Goal: Task Accomplishment & Management: Manage account settings

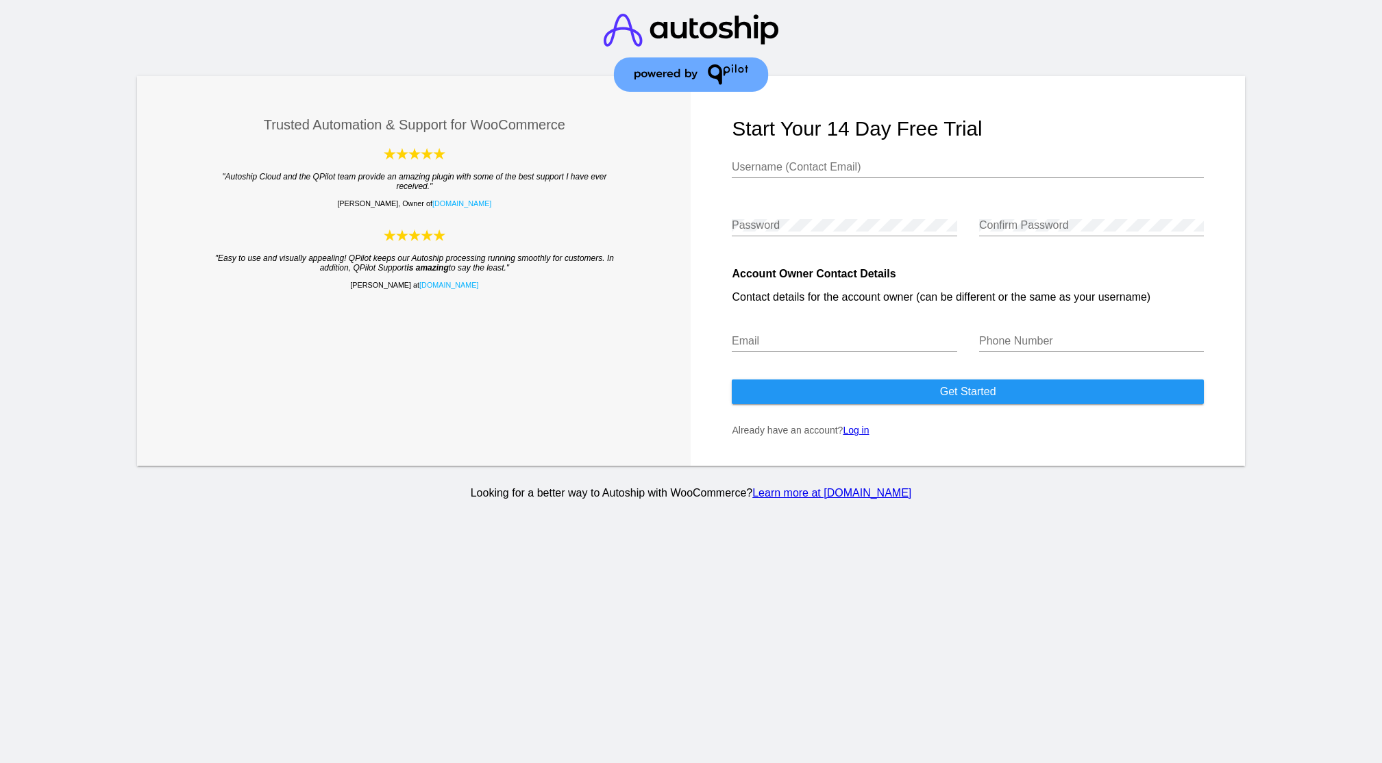
click at [861, 436] on link "Log in" at bounding box center [856, 430] width 26 height 11
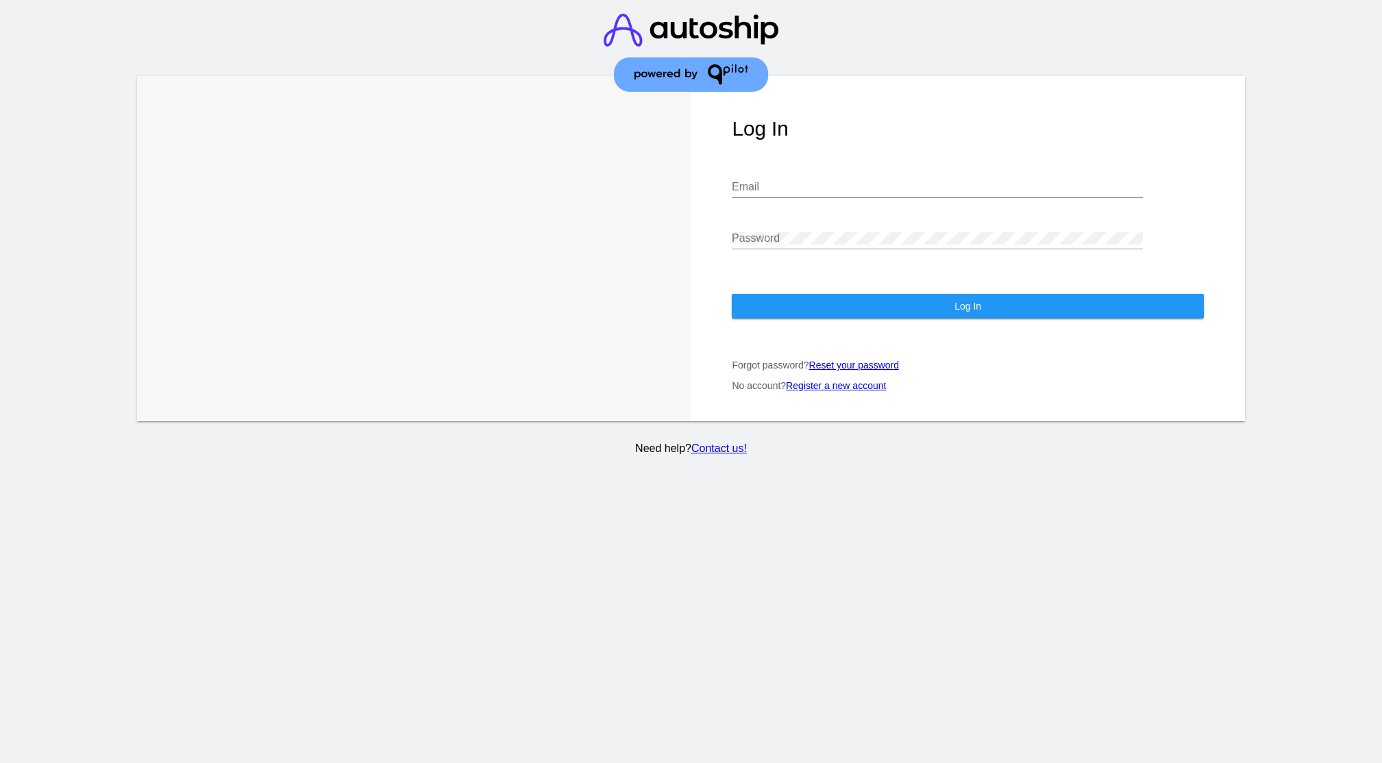
drag, startPoint x: 857, startPoint y: 386, endPoint x: 843, endPoint y: 416, distance: 33.1
type input "[EMAIL_ADDRESS][DOMAIN_NAME]"
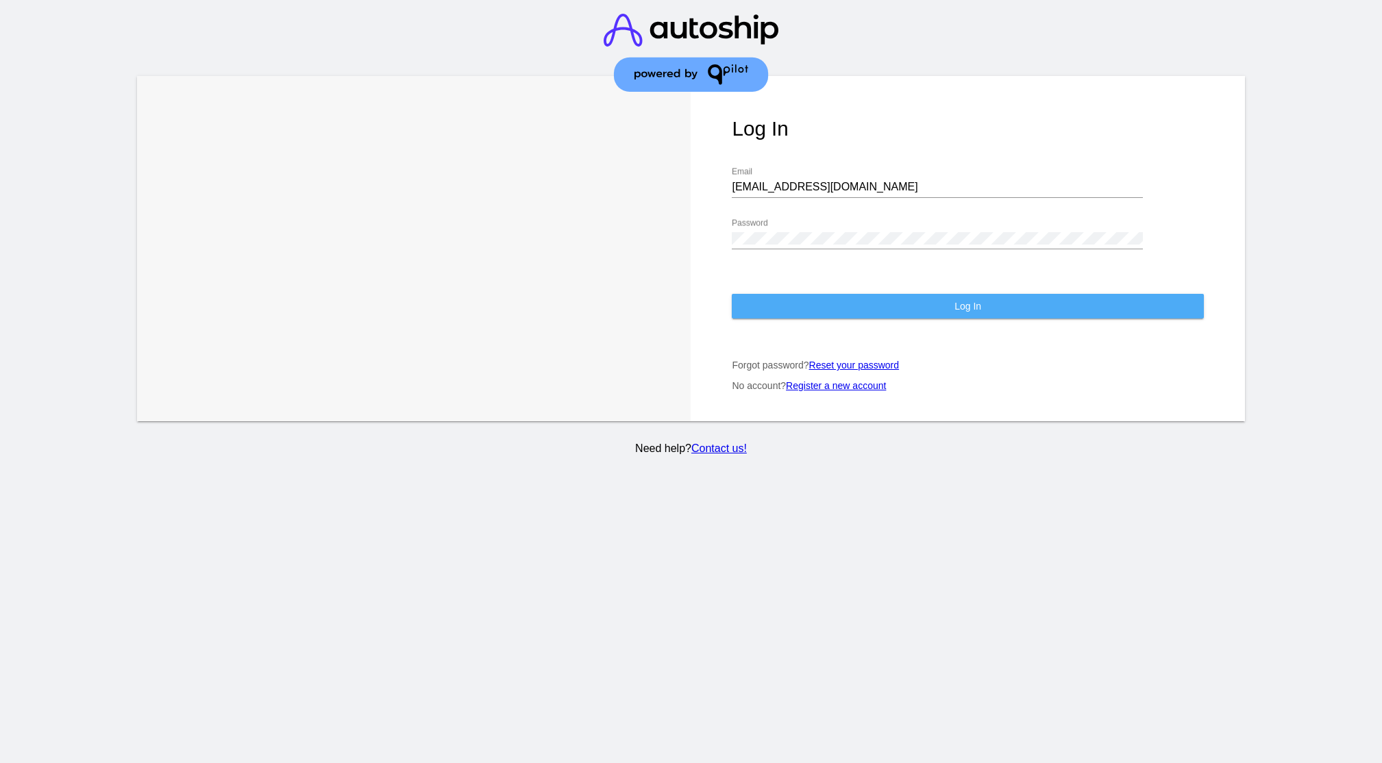
click at [964, 303] on span "Log In" at bounding box center [967, 306] width 27 height 11
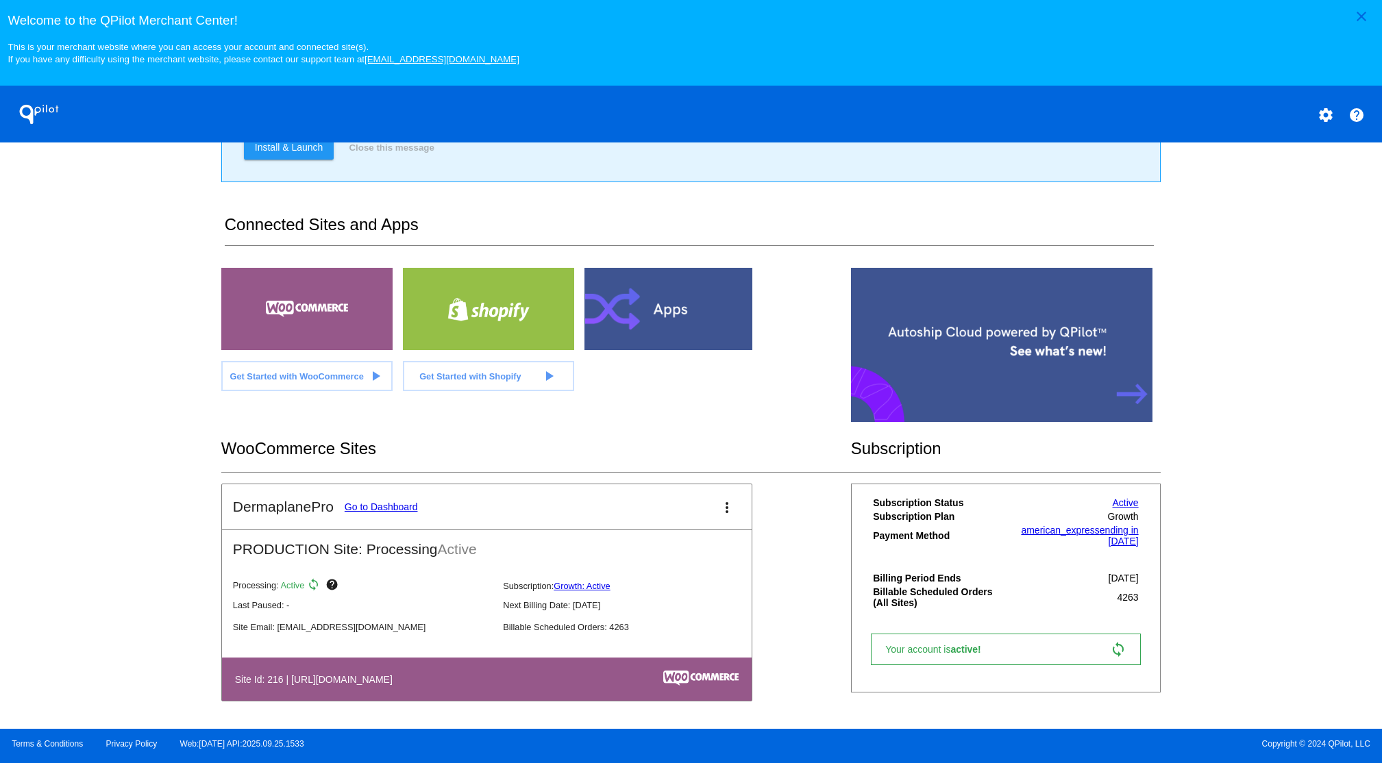
scroll to position [163, 0]
click at [389, 505] on link "Go to Dashboard" at bounding box center [381, 506] width 73 height 11
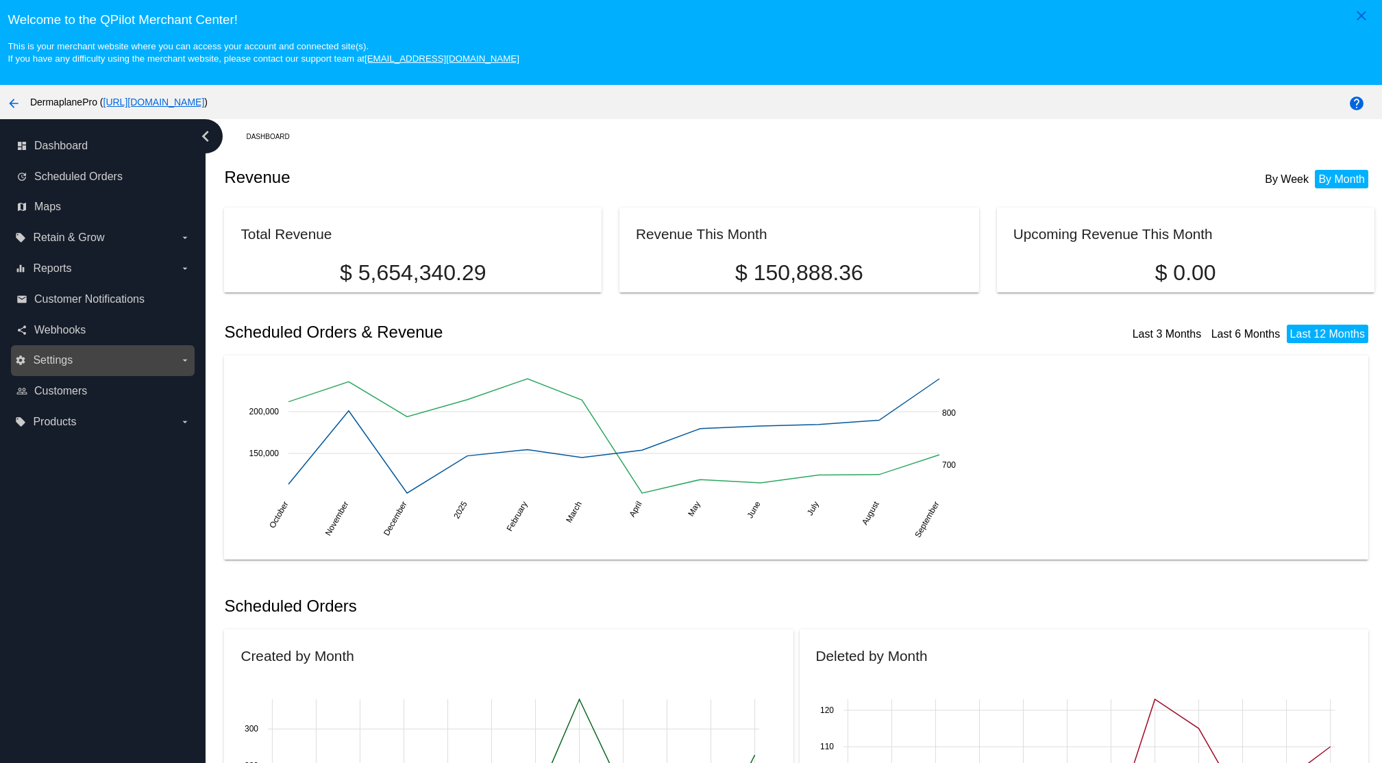
click at [59, 360] on span "Settings" at bounding box center [53, 360] width 40 height 12
click at [0, 0] on input "settings Settings arrow_drop_down" at bounding box center [0, 0] width 0 height 0
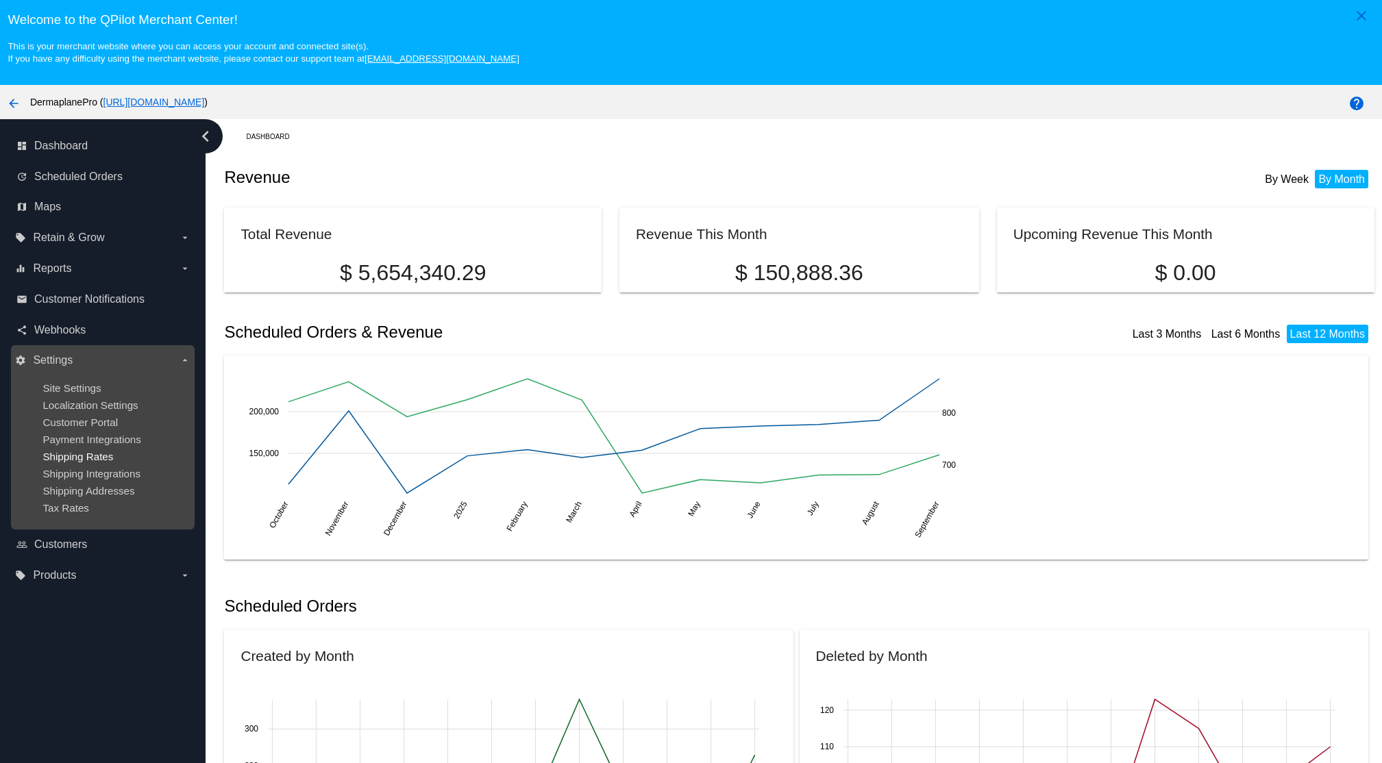
click at [86, 456] on span "Shipping Rates" at bounding box center [77, 457] width 71 height 12
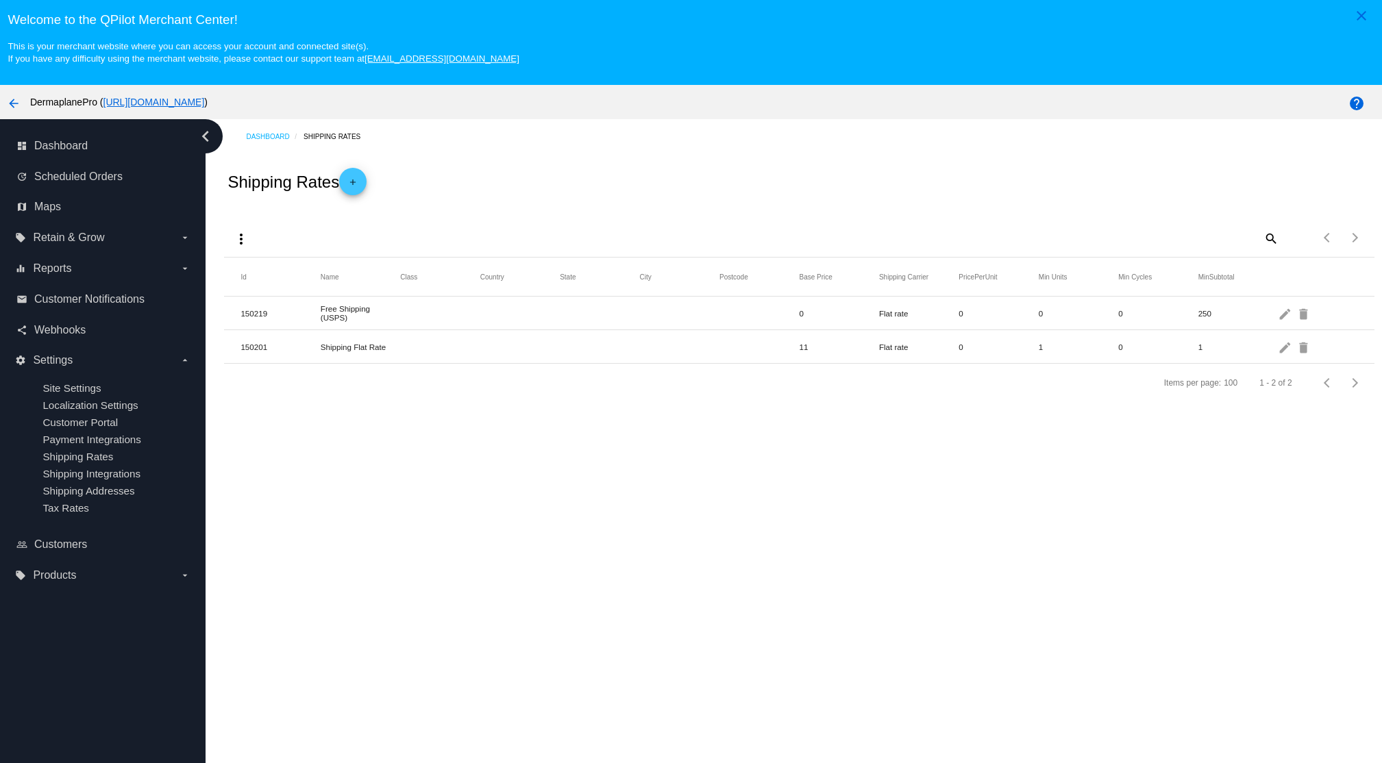
click at [610, 315] on mat-cell at bounding box center [599, 313] width 79 height 7
click at [1286, 313] on mat-icon "edit" at bounding box center [1285, 313] width 16 height 21
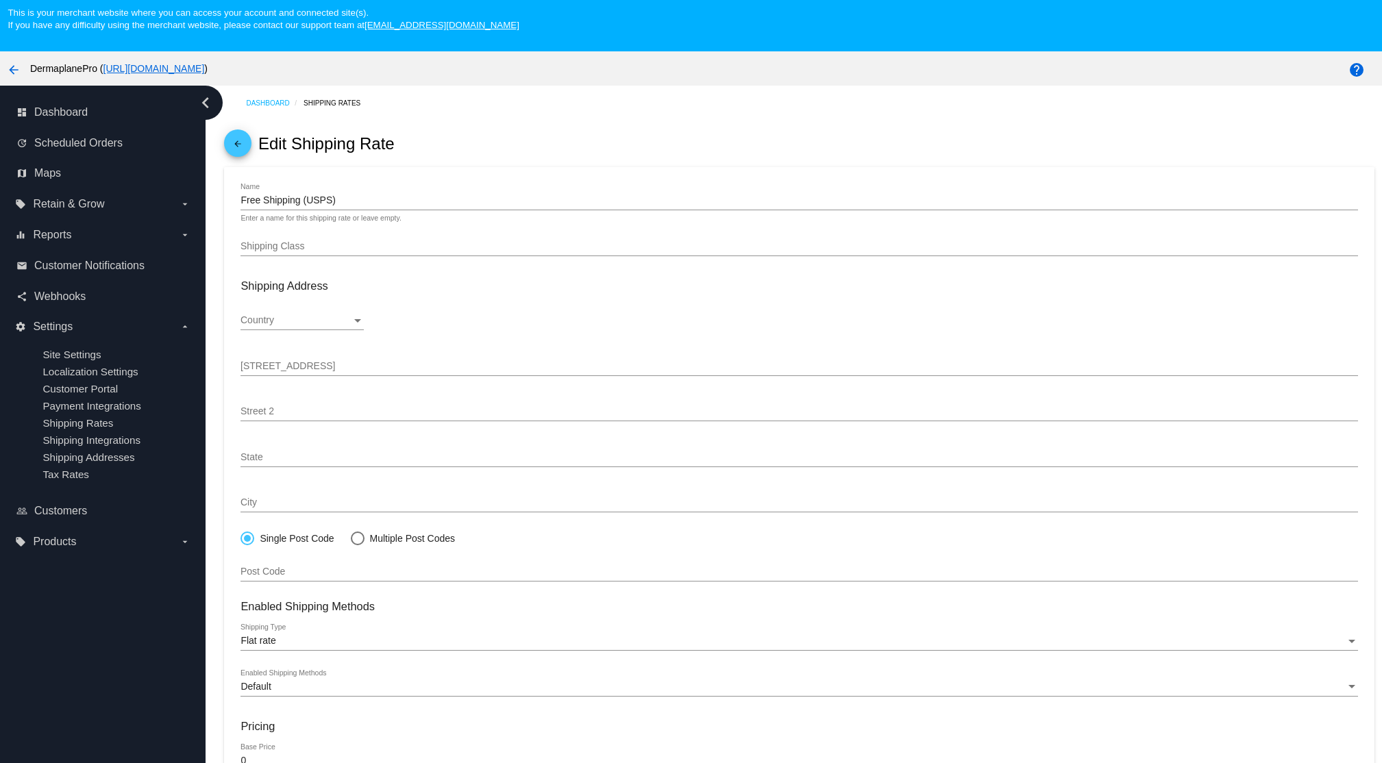
scroll to position [34, 0]
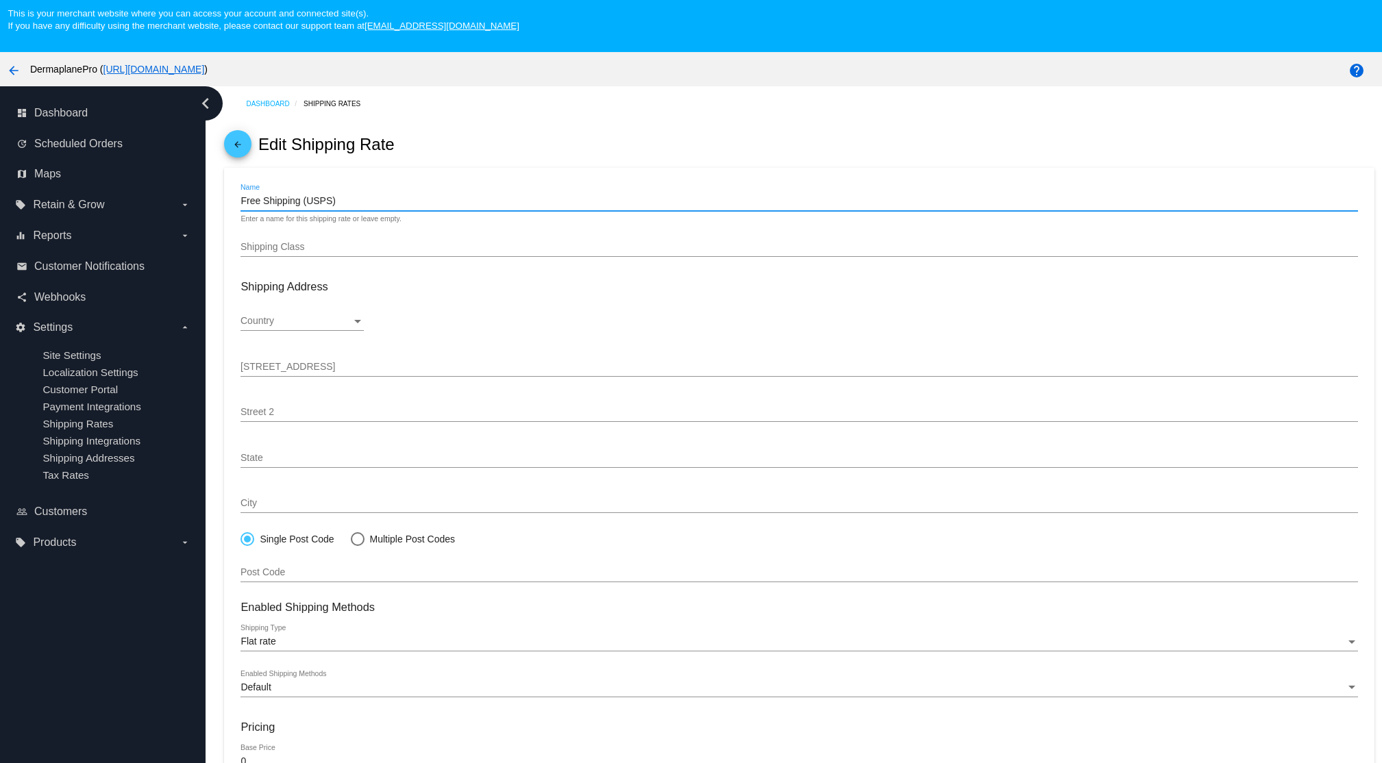
drag, startPoint x: 396, startPoint y: 208, endPoint x: 411, endPoint y: 213, distance: 16.0
click at [236, 143] on mat-icon "arrow_back" at bounding box center [237, 148] width 16 height 16
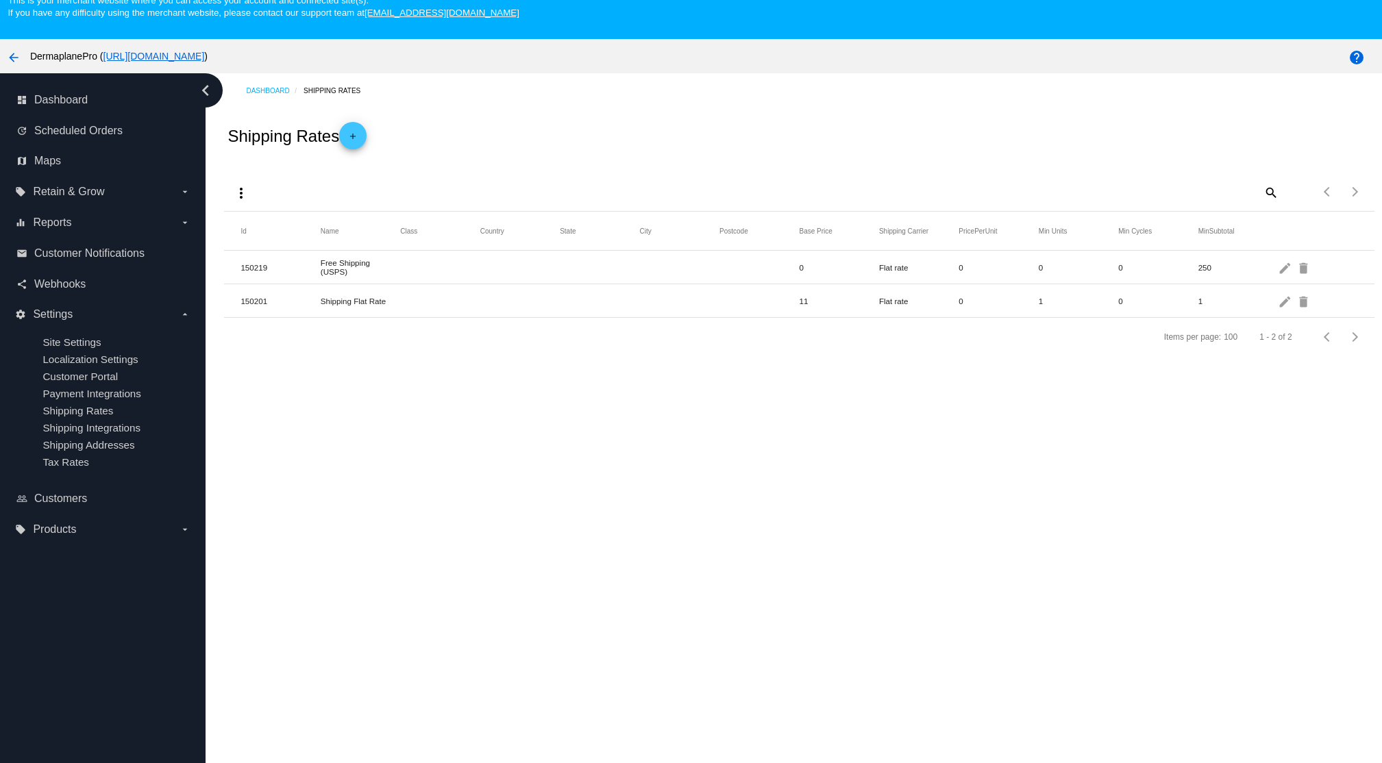
scroll to position [49, 0]
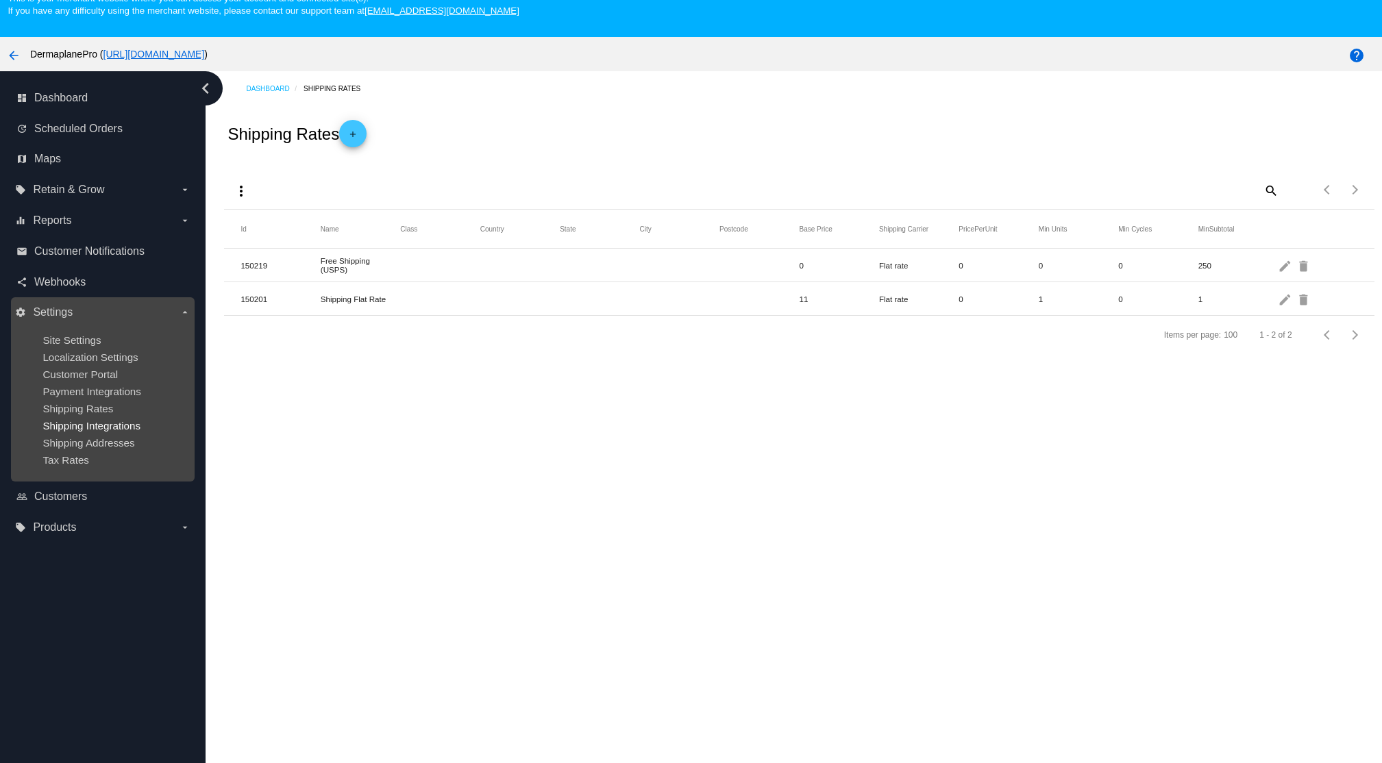
click at [125, 425] on span "Shipping Integrations" at bounding box center [91, 426] width 98 height 12
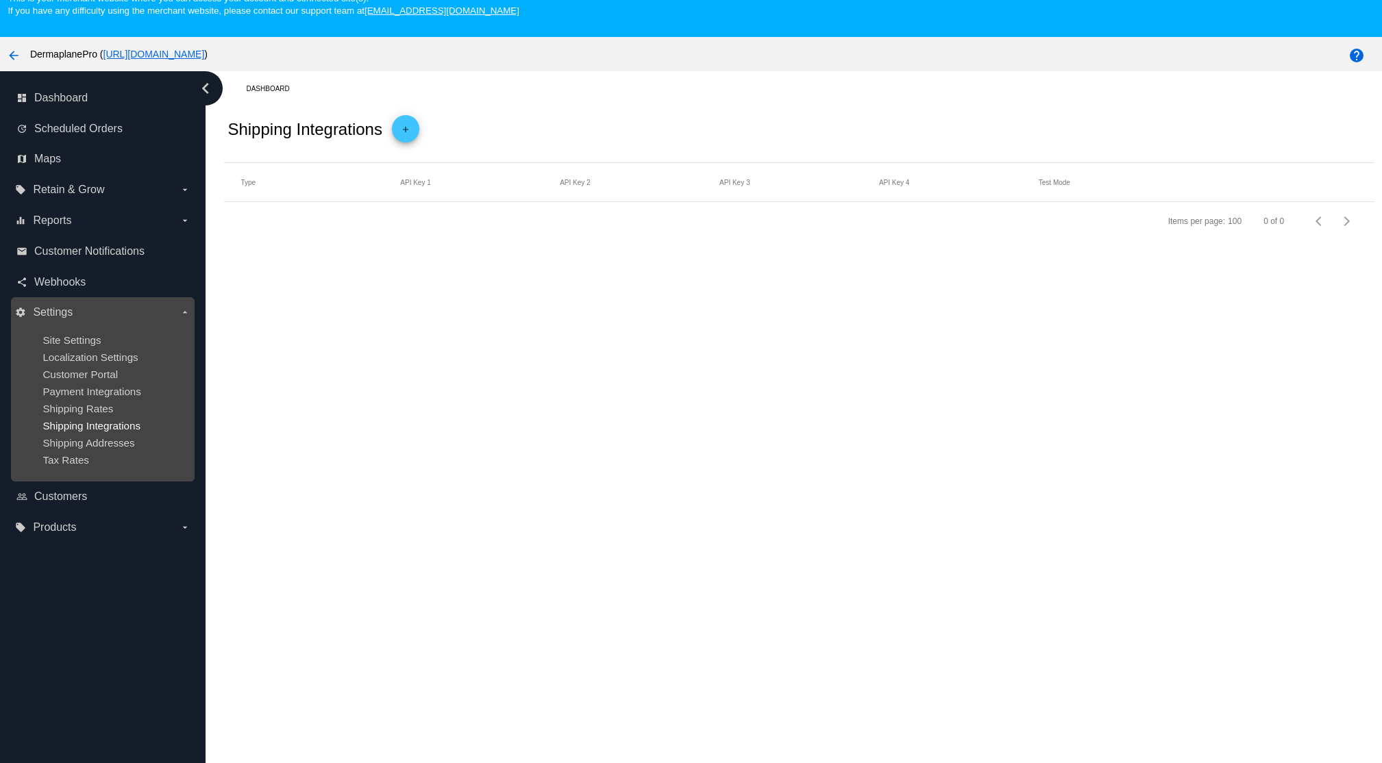
click at [104, 423] on span "Shipping Integrations" at bounding box center [91, 426] width 98 height 12
click at [125, 445] on span "Shipping Addresses" at bounding box center [88, 443] width 92 height 12
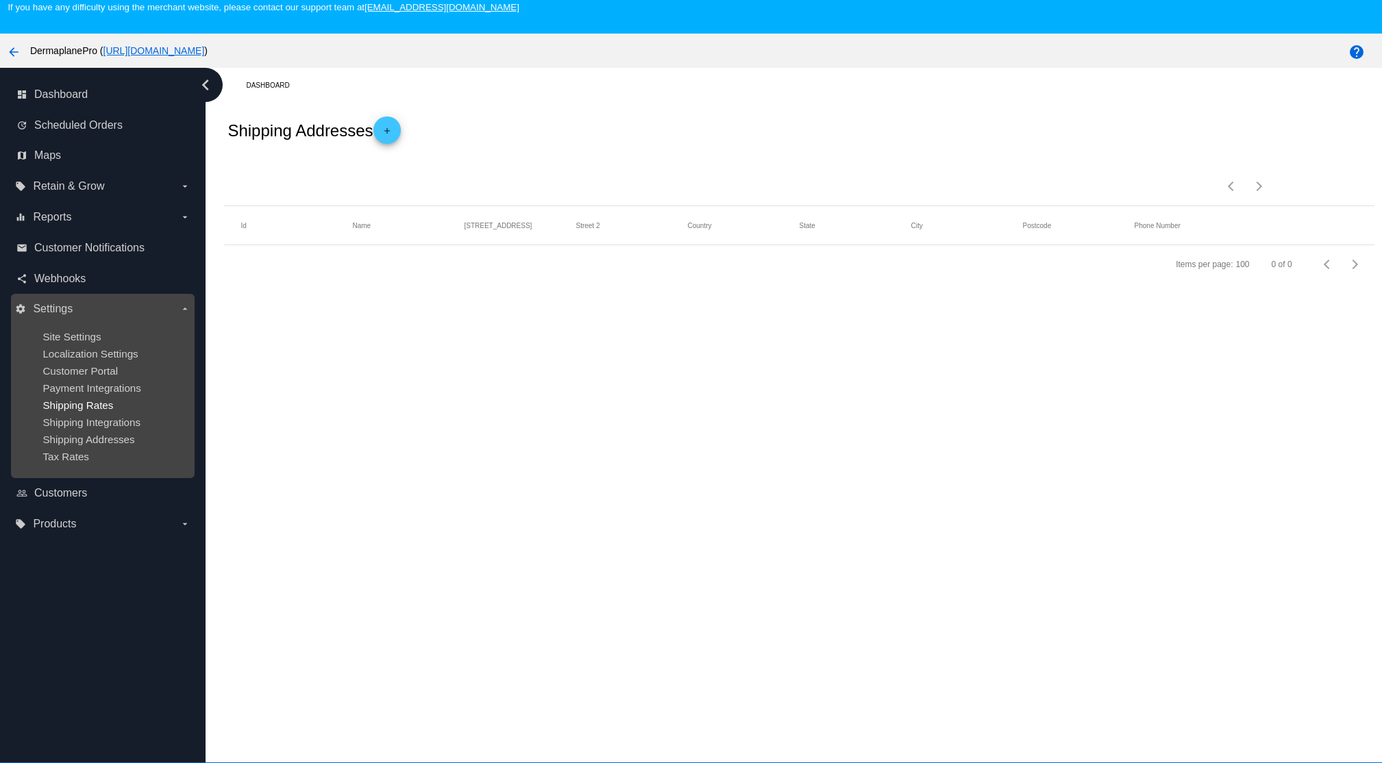
click at [68, 406] on span "Shipping Rates" at bounding box center [77, 405] width 71 height 12
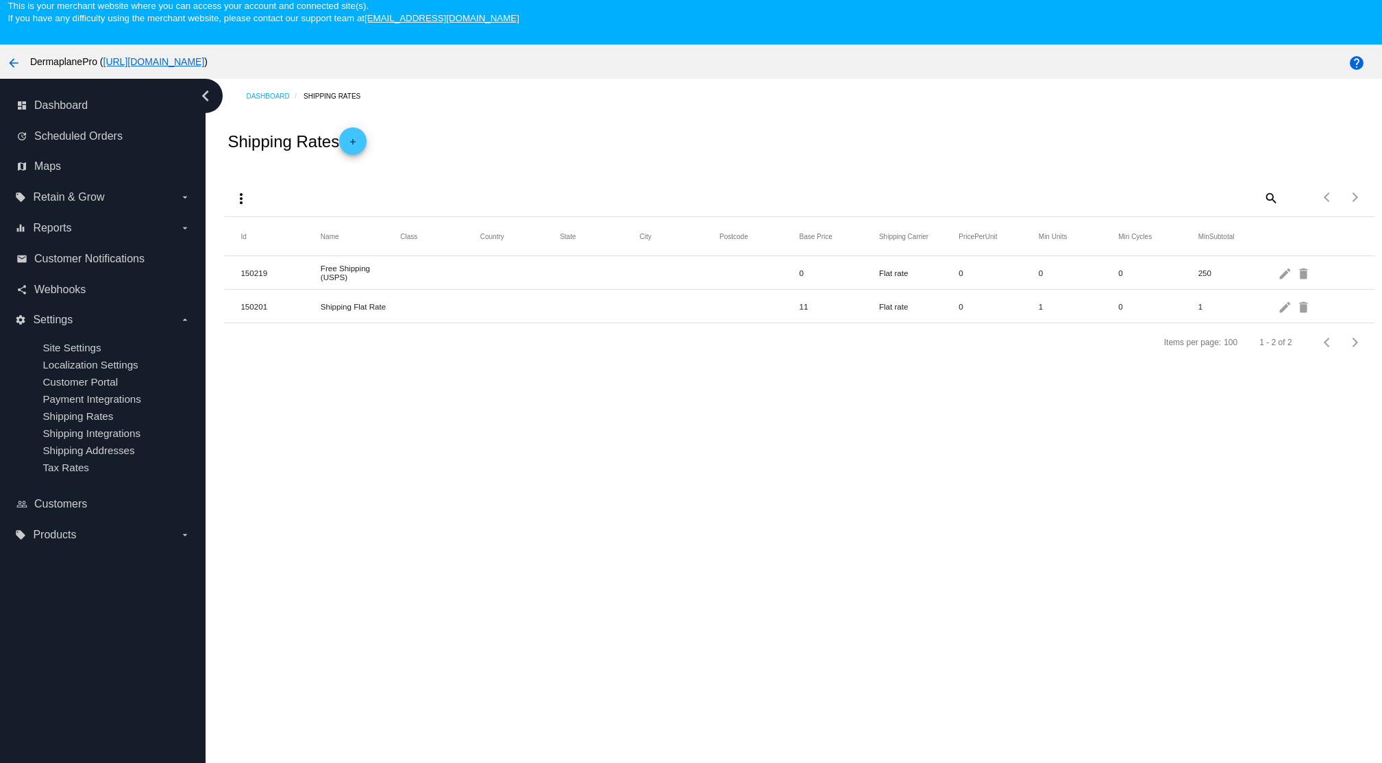
click at [253, 276] on mat-cell "150219" at bounding box center [279, 273] width 79 height 16
click at [484, 275] on mat-cell at bounding box center [519, 272] width 79 height 7
click at [856, 273] on mat-cell "0" at bounding box center [838, 273] width 79 height 16
click at [1233, 276] on mat-cell "250" at bounding box center [1237, 273] width 79 height 16
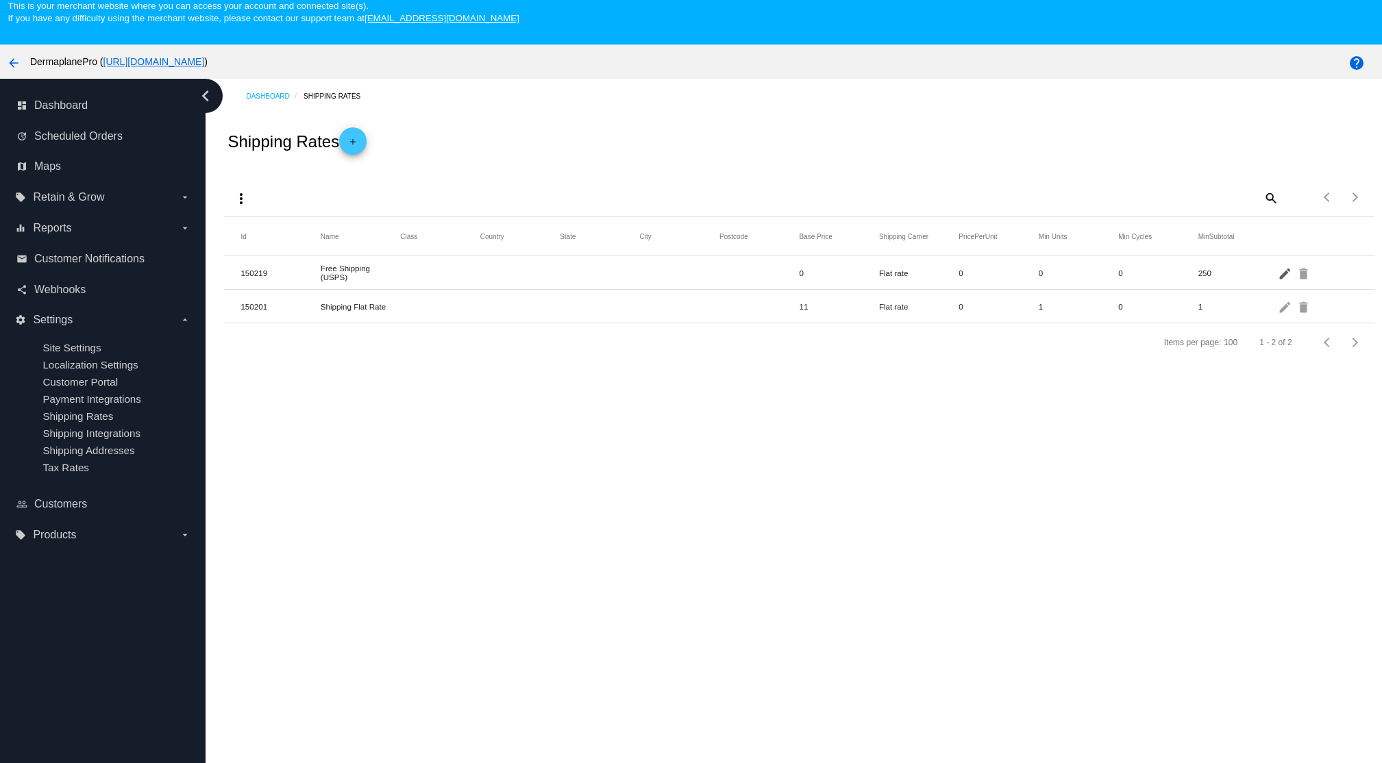
click at [1282, 273] on mat-icon "edit" at bounding box center [1285, 272] width 16 height 21
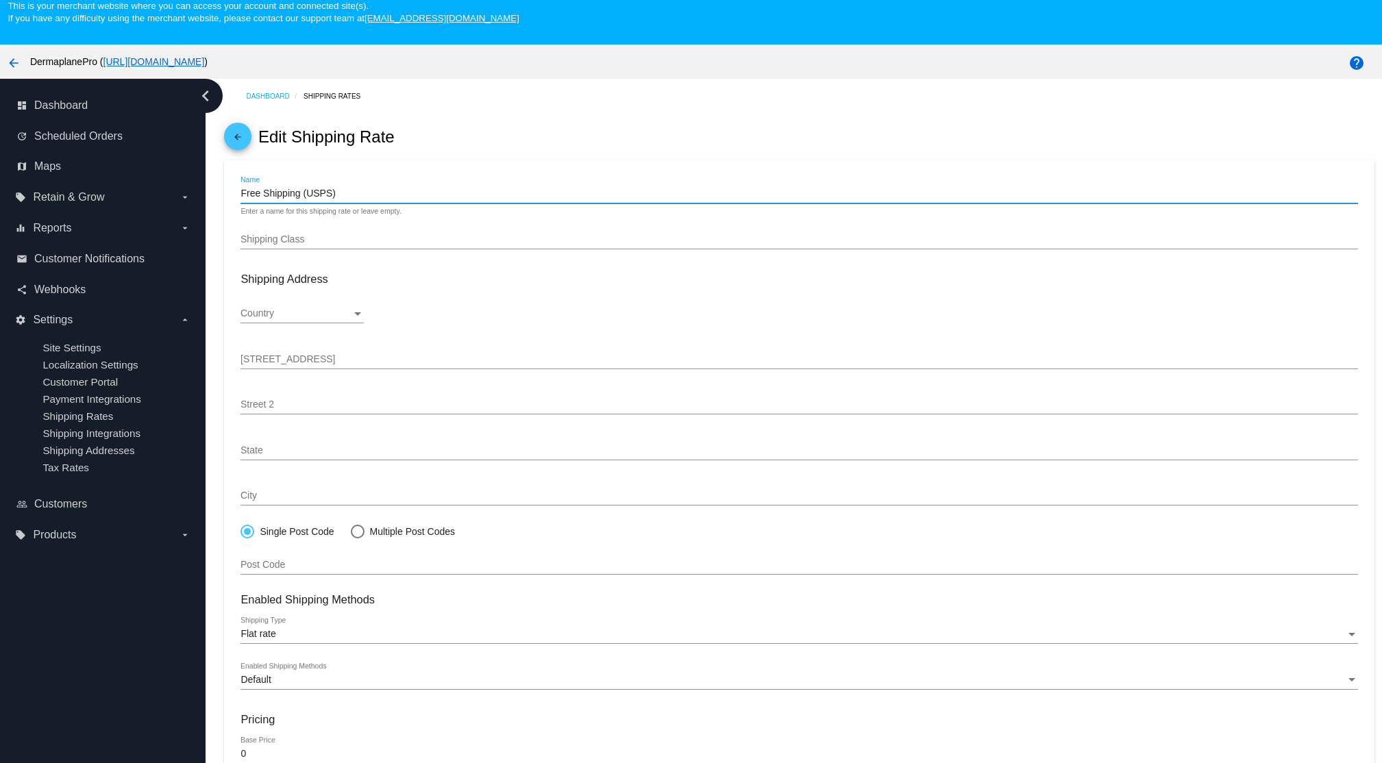
click at [435, 191] on input "Free Shipping (USPS)" at bounding box center [798, 193] width 1117 height 11
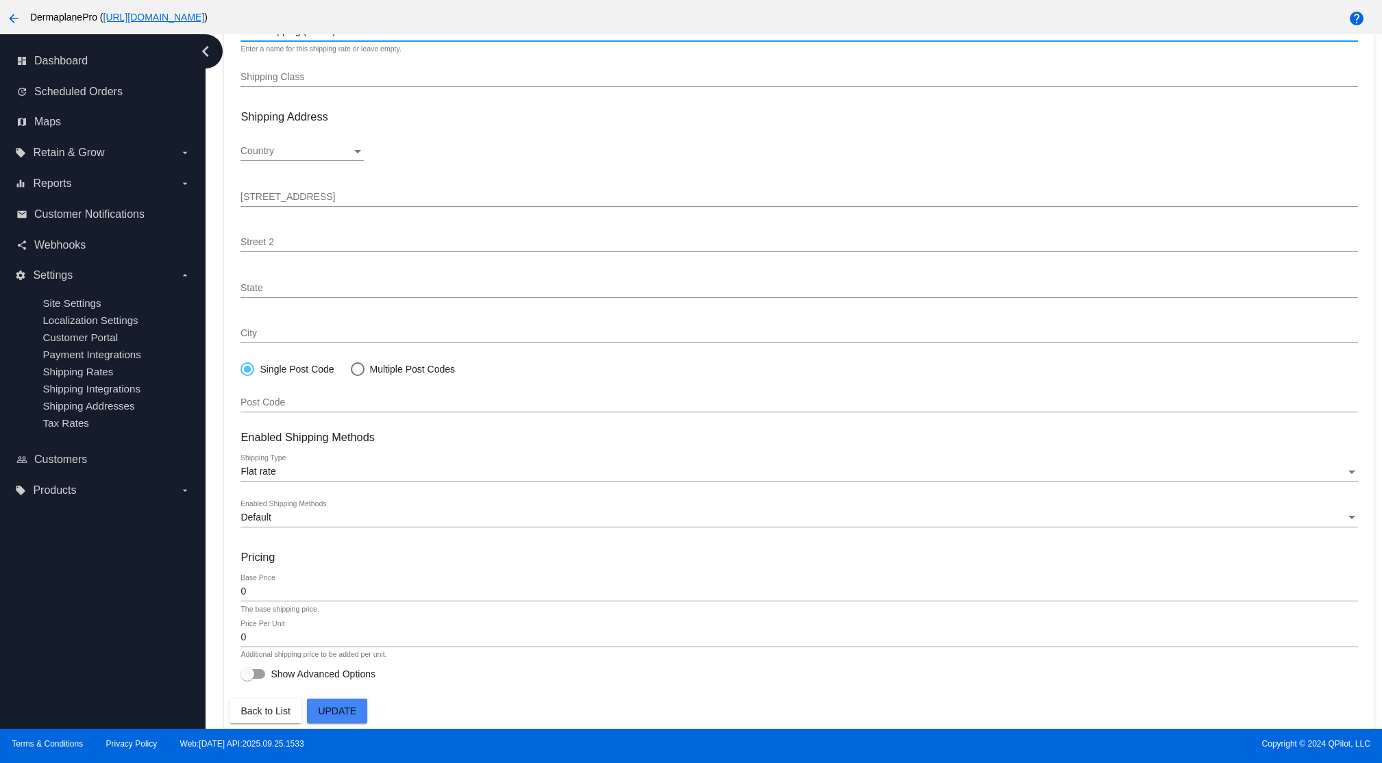
scroll to position [1, 0]
drag, startPoint x: 247, startPoint y: 677, endPoint x: 384, endPoint y: 656, distance: 138.6
click at [247, 676] on div at bounding box center [247, 674] width 14 height 14
click at [247, 679] on input "Show Advanced Options" at bounding box center [247, 679] width 1 height 1
checkbox input "true"
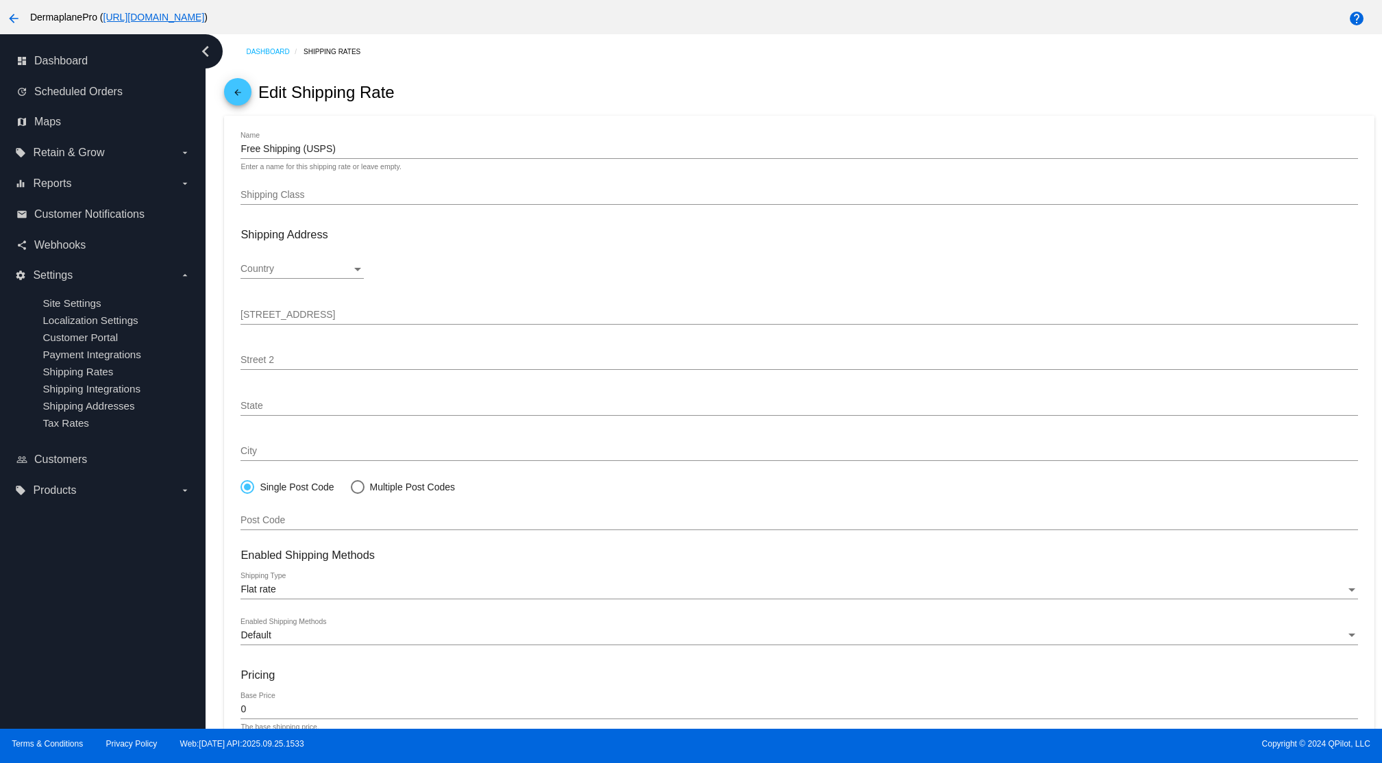
scroll to position [0, 0]
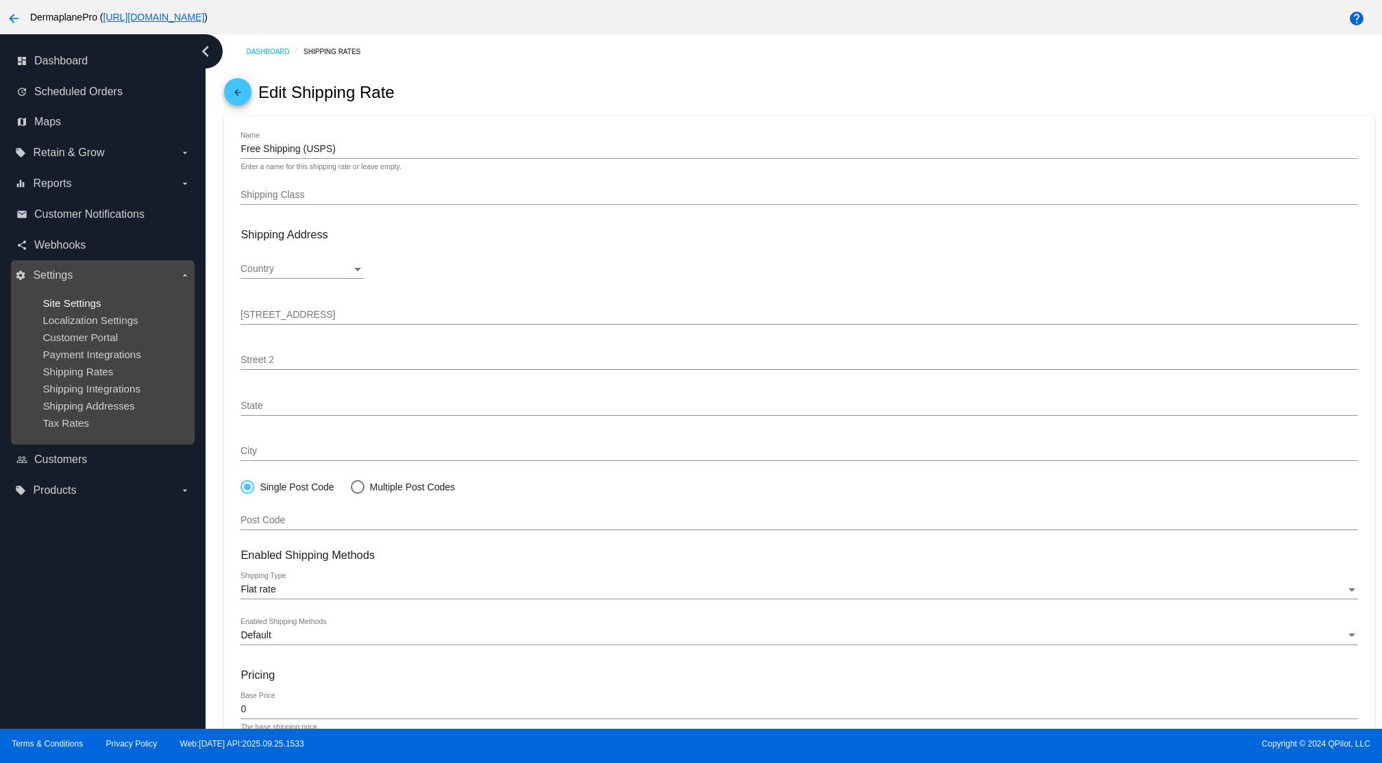
click at [71, 301] on span "Site Settings" at bounding box center [71, 303] width 58 height 12
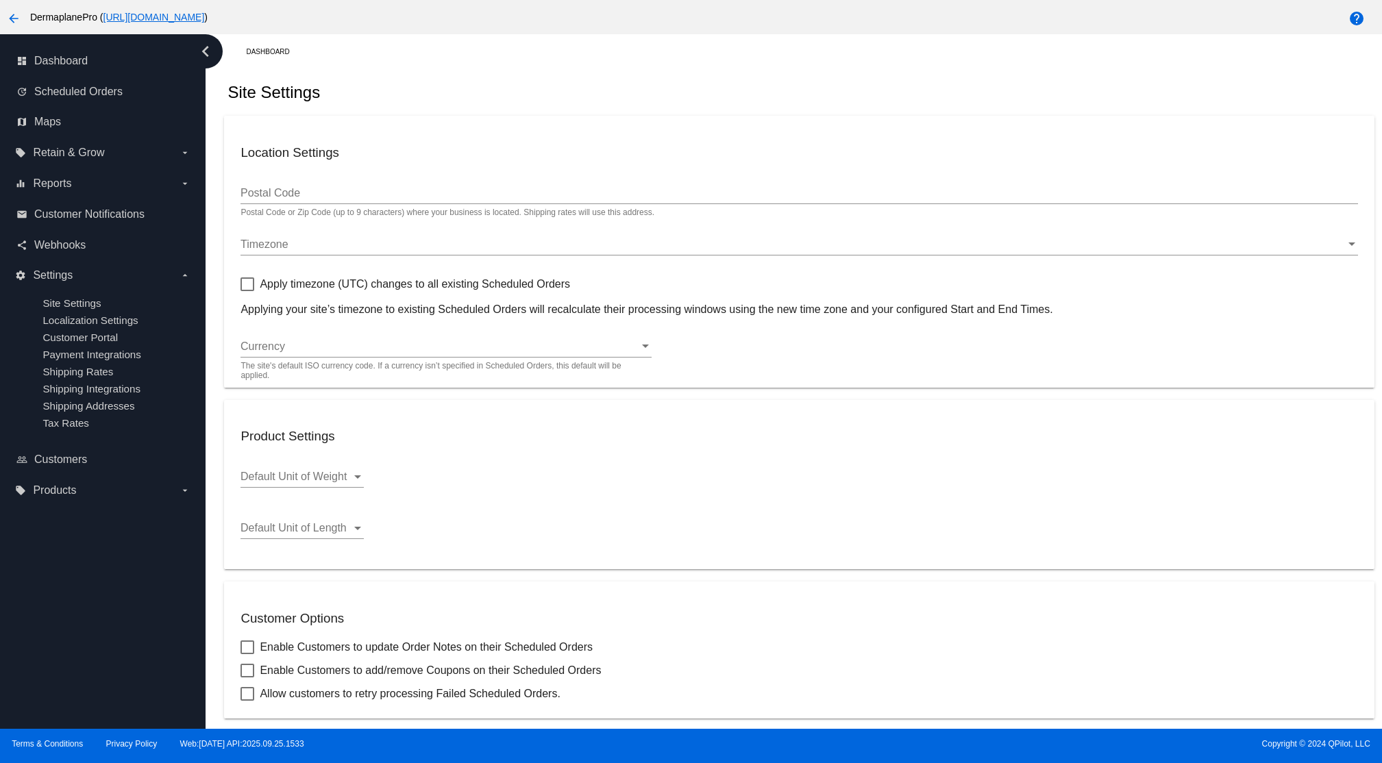
type input "89521"
checkbox input "true"
type input "01:00"
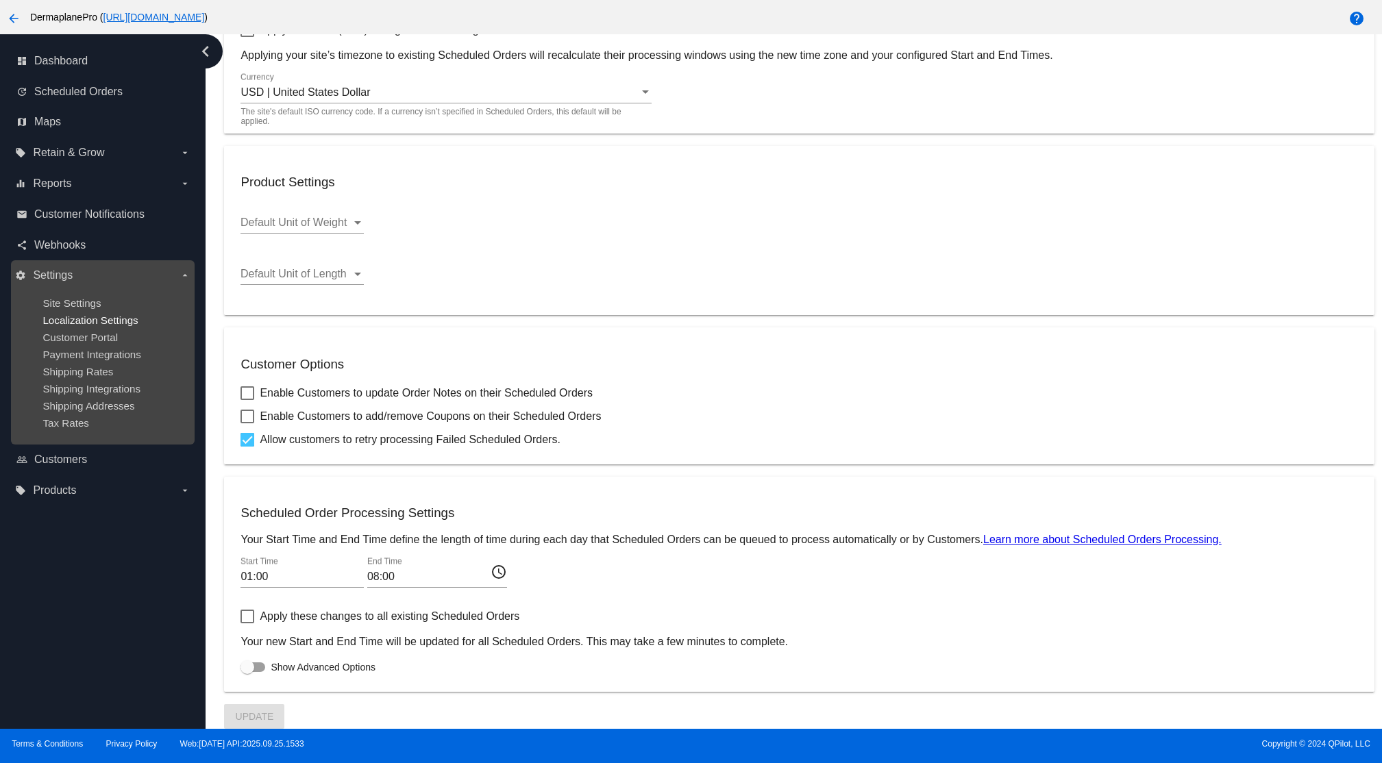
click at [88, 321] on span "Localization Settings" at bounding box center [89, 320] width 95 height 12
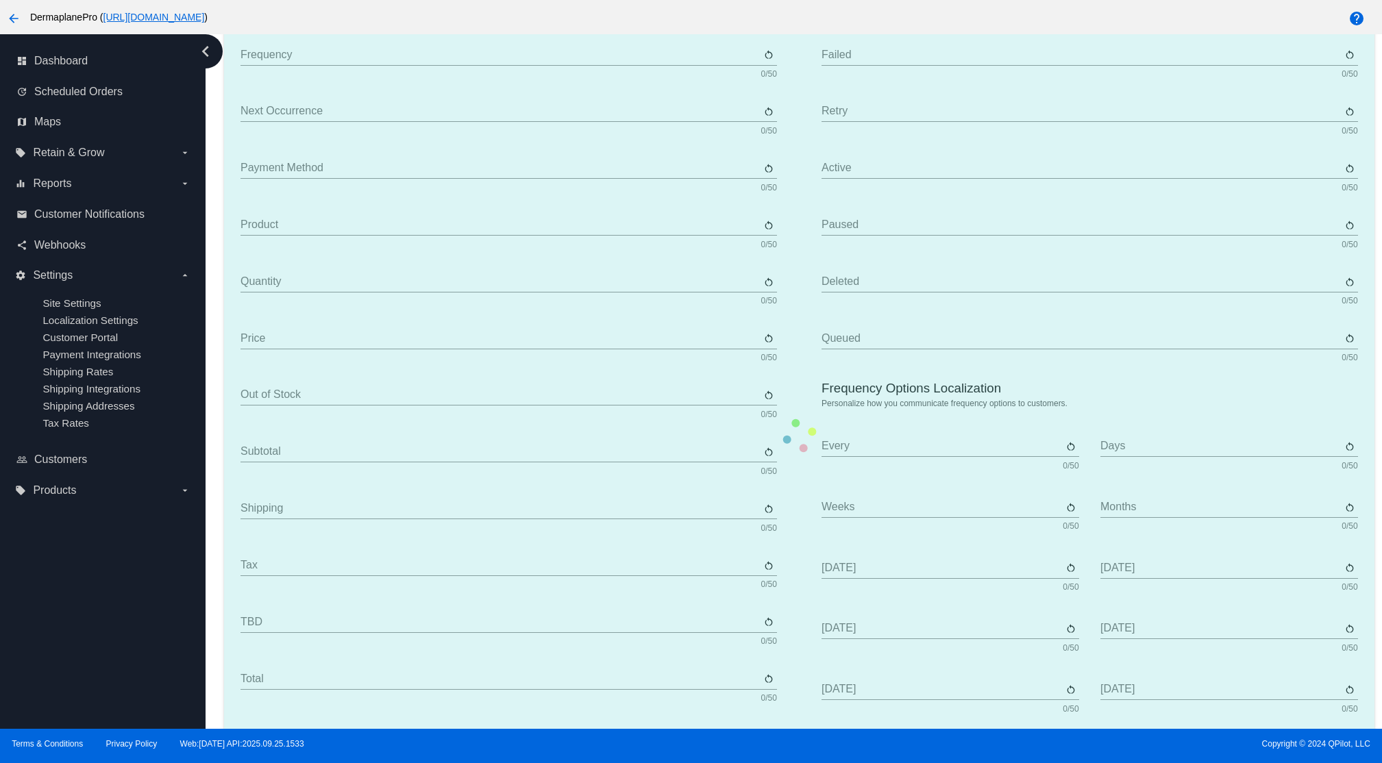
type input "Scheduled Order"
type input "Shipping address"
type input "Frequency"
type input "Next occurrence"
type input "Payment method"
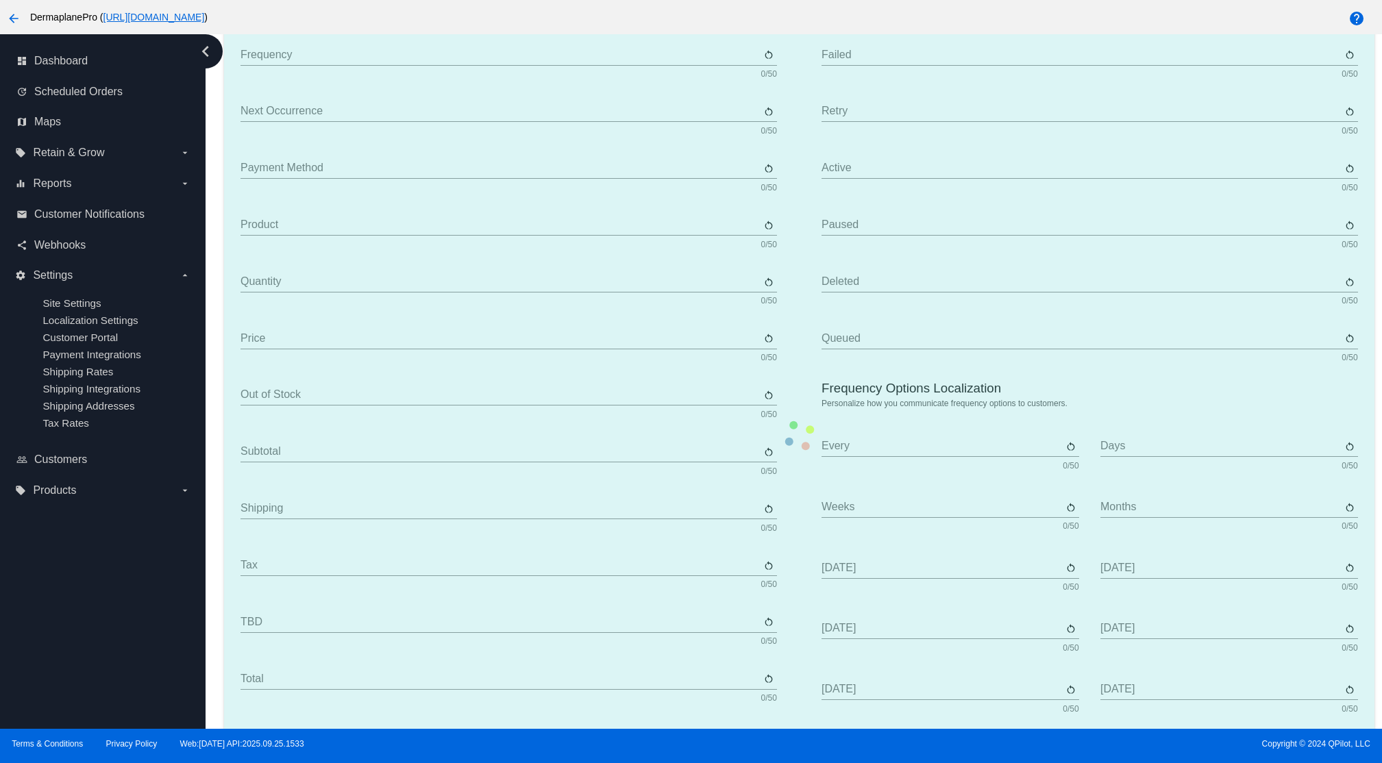
type input "Product"
type input "Quantity"
type input "Price"
type input "Out of stock"
type input "Subtotal"
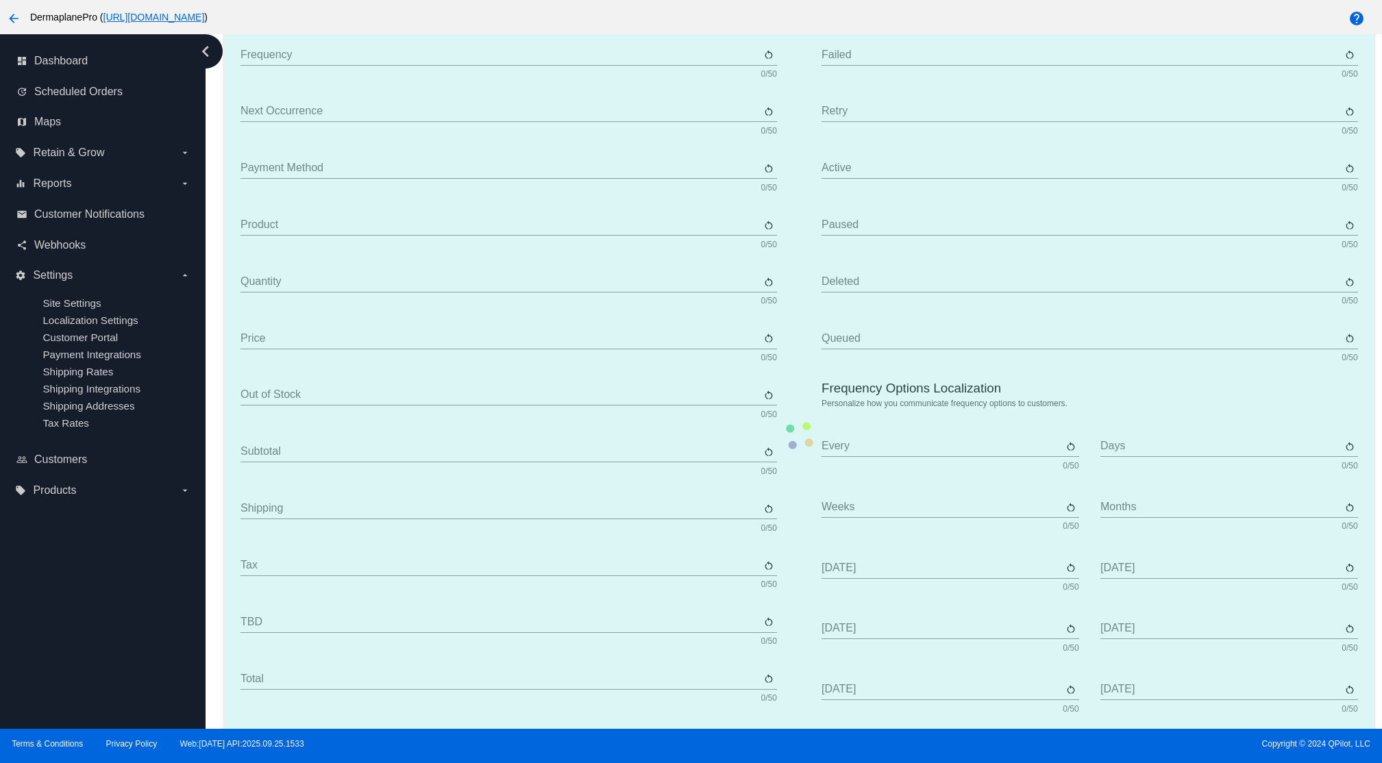
type input "Shipping"
type input "Tax"
type input "TBD"
type input "Total"
type input "No payment method"
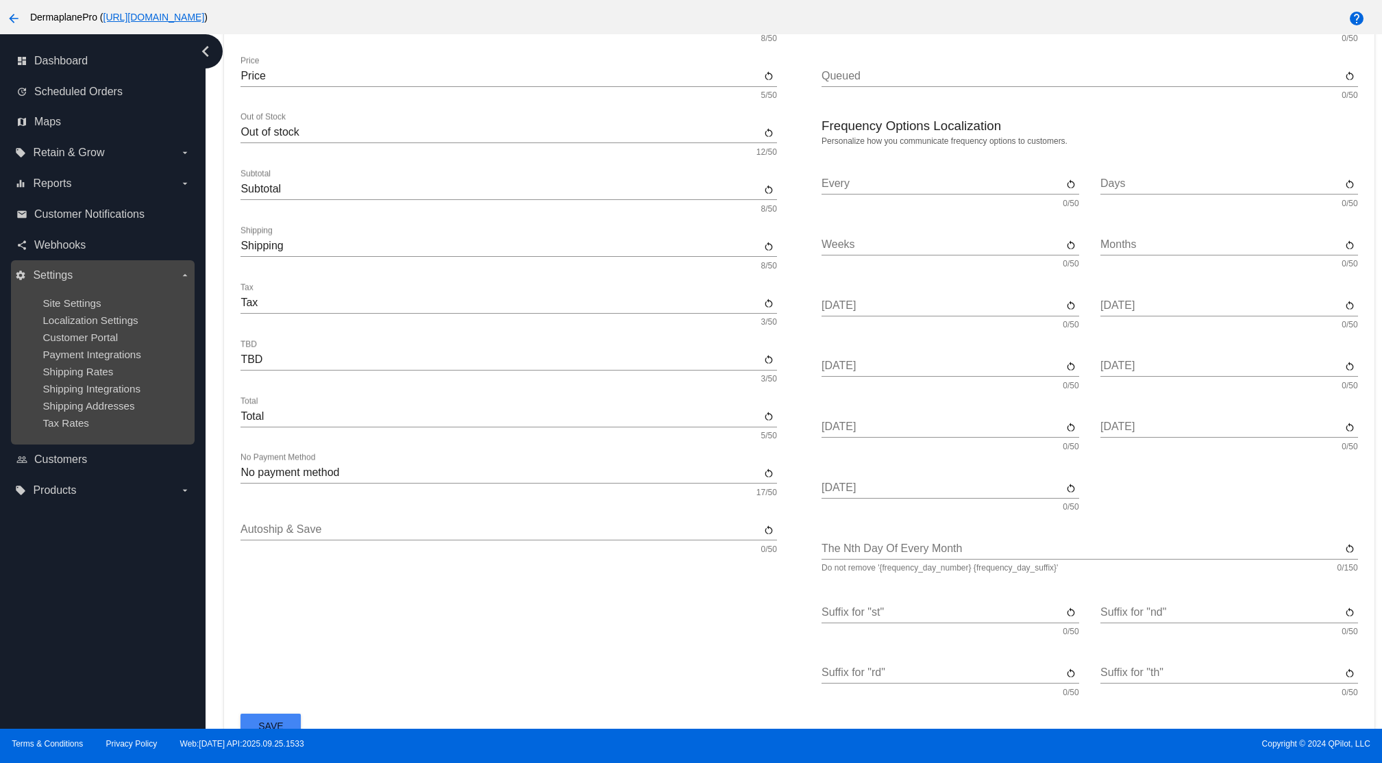
scroll to position [1, 0]
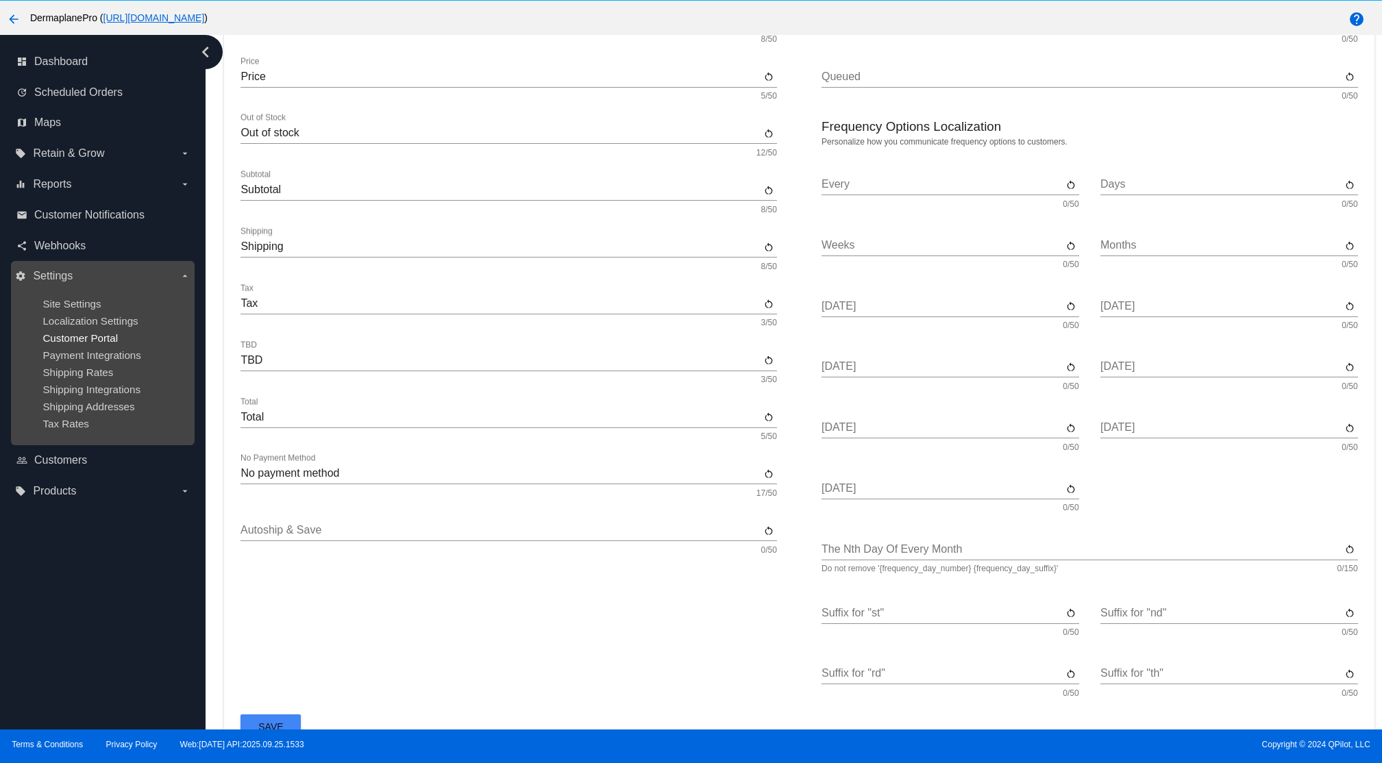
click at [88, 338] on span "Customer Portal" at bounding box center [79, 338] width 75 height 12
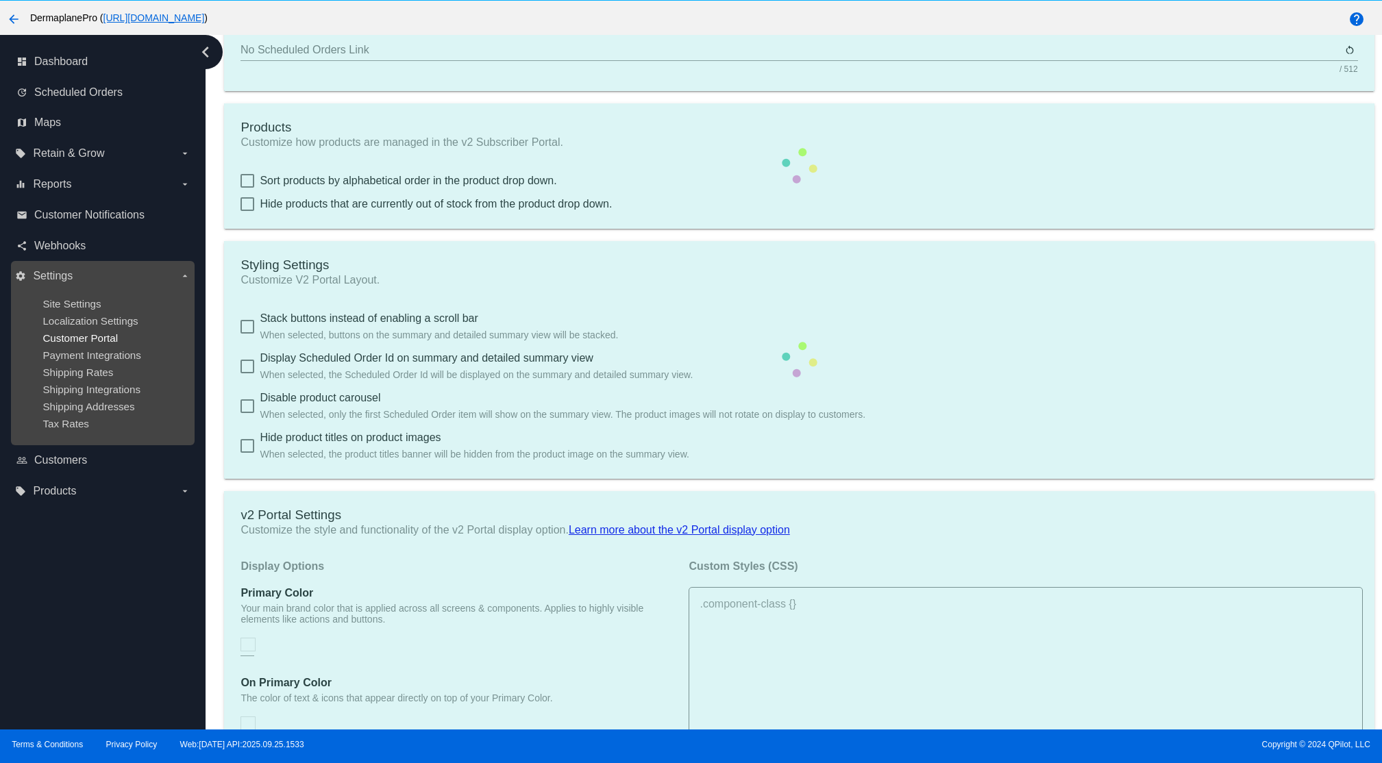
checkbox input "true"
type input "Create a Subscription"
type input "[URL][DOMAIN_NAME]"
type input "1"
type input "20"
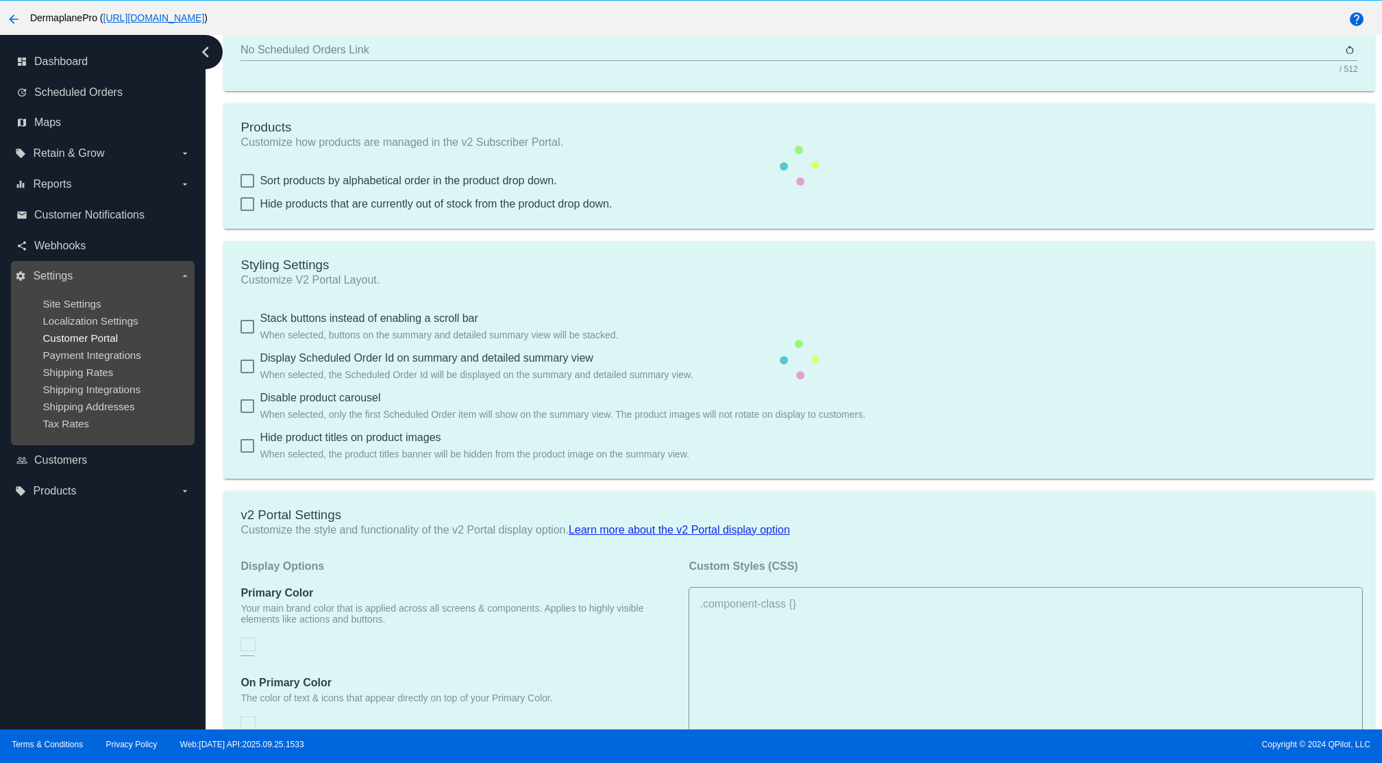
type input "500"
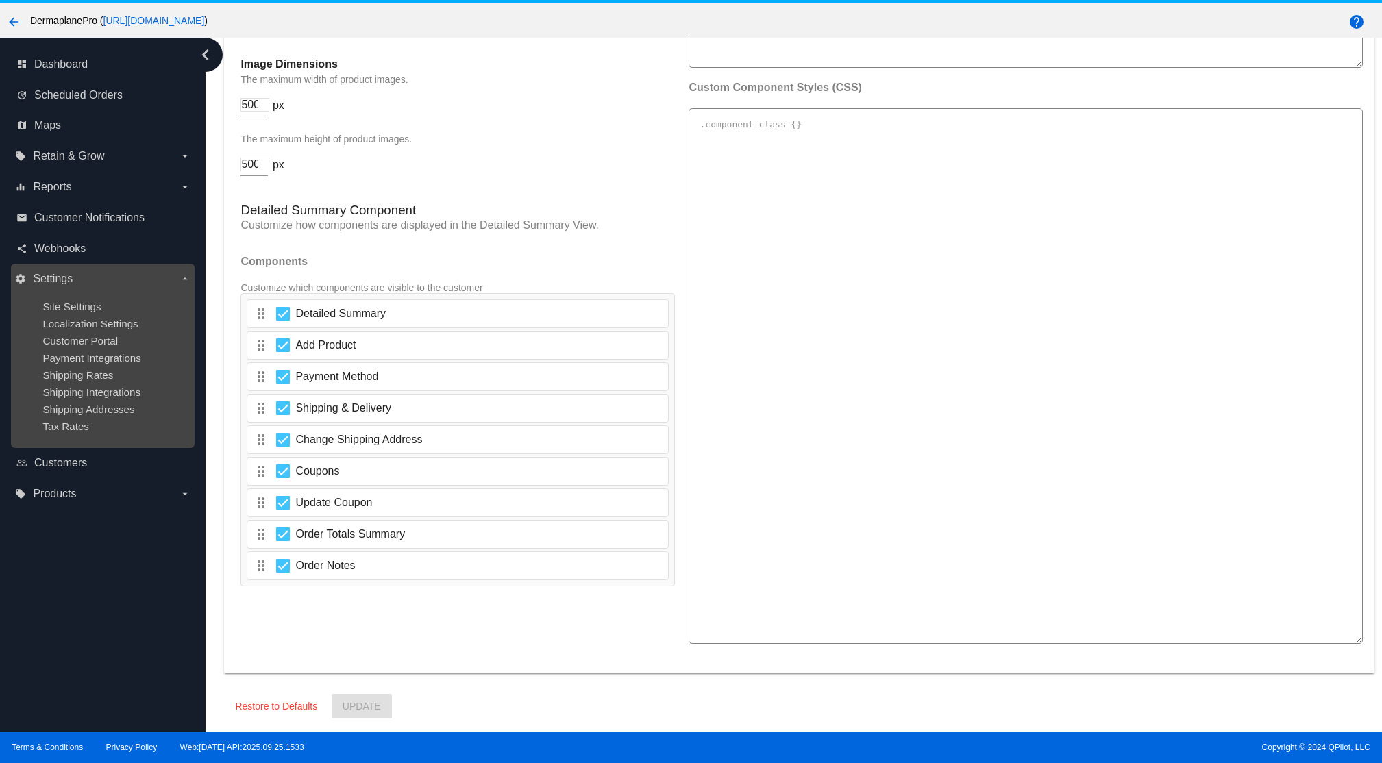
scroll to position [2065, 0]
click at [79, 356] on span "Payment Integrations" at bounding box center [91, 358] width 99 height 12
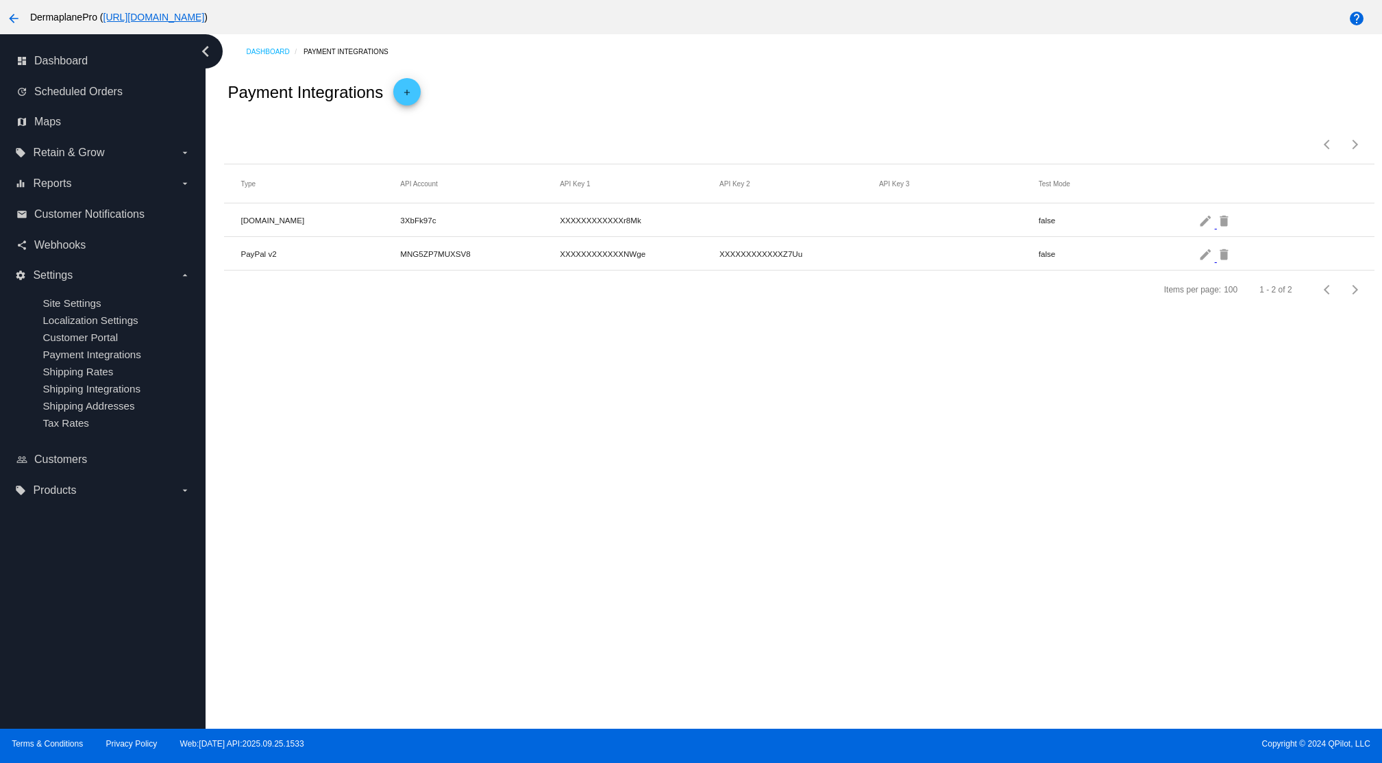
scroll to position [86, 0]
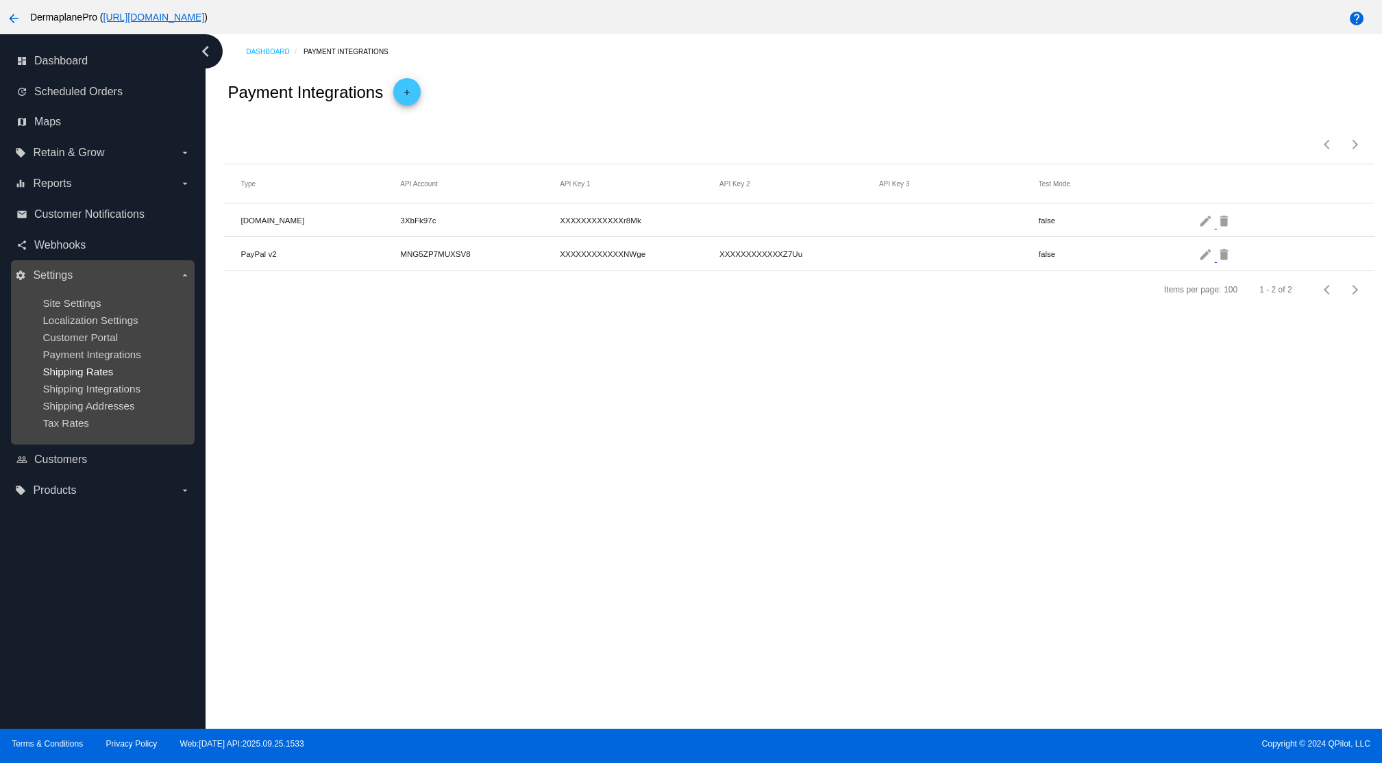
click at [86, 373] on span "Shipping Rates" at bounding box center [77, 372] width 71 height 12
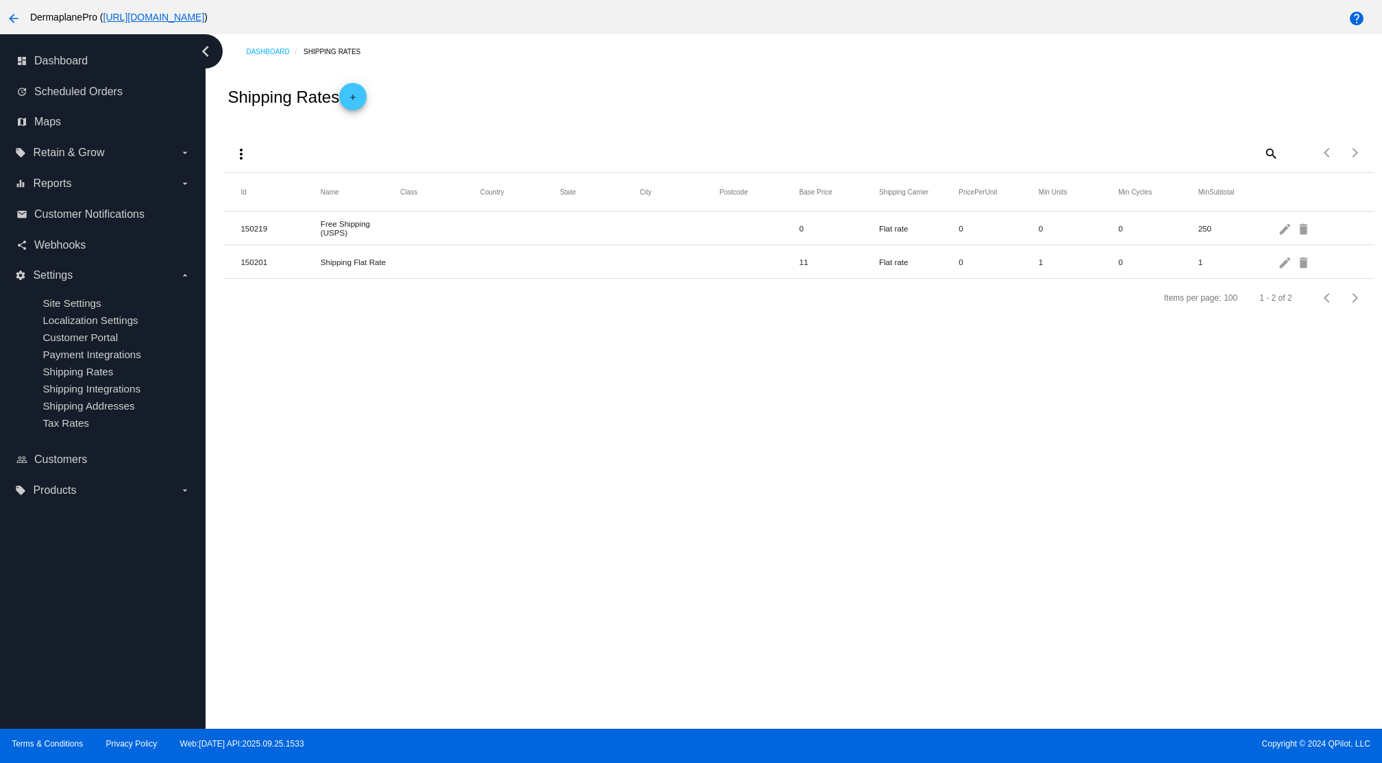
click at [478, 229] on mat-cell at bounding box center [439, 228] width 79 height 7
drag, startPoint x: 1284, startPoint y: 227, endPoint x: 1210, endPoint y: 229, distance: 74.7
click at [1284, 227] on mat-icon "edit" at bounding box center [1285, 228] width 16 height 21
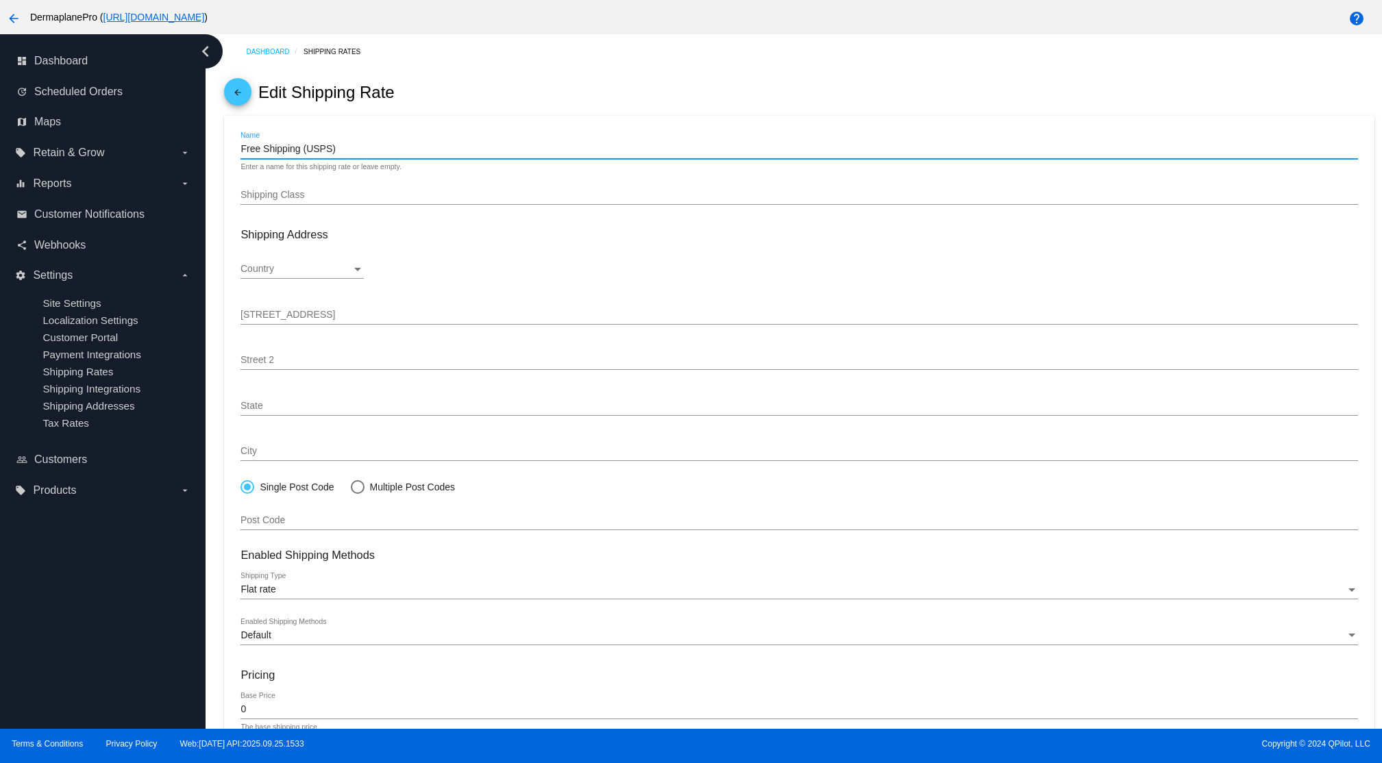
scroll to position [86, 0]
click at [1354, 150] on input "Free Shipping (USPS)" at bounding box center [798, 149] width 1117 height 11
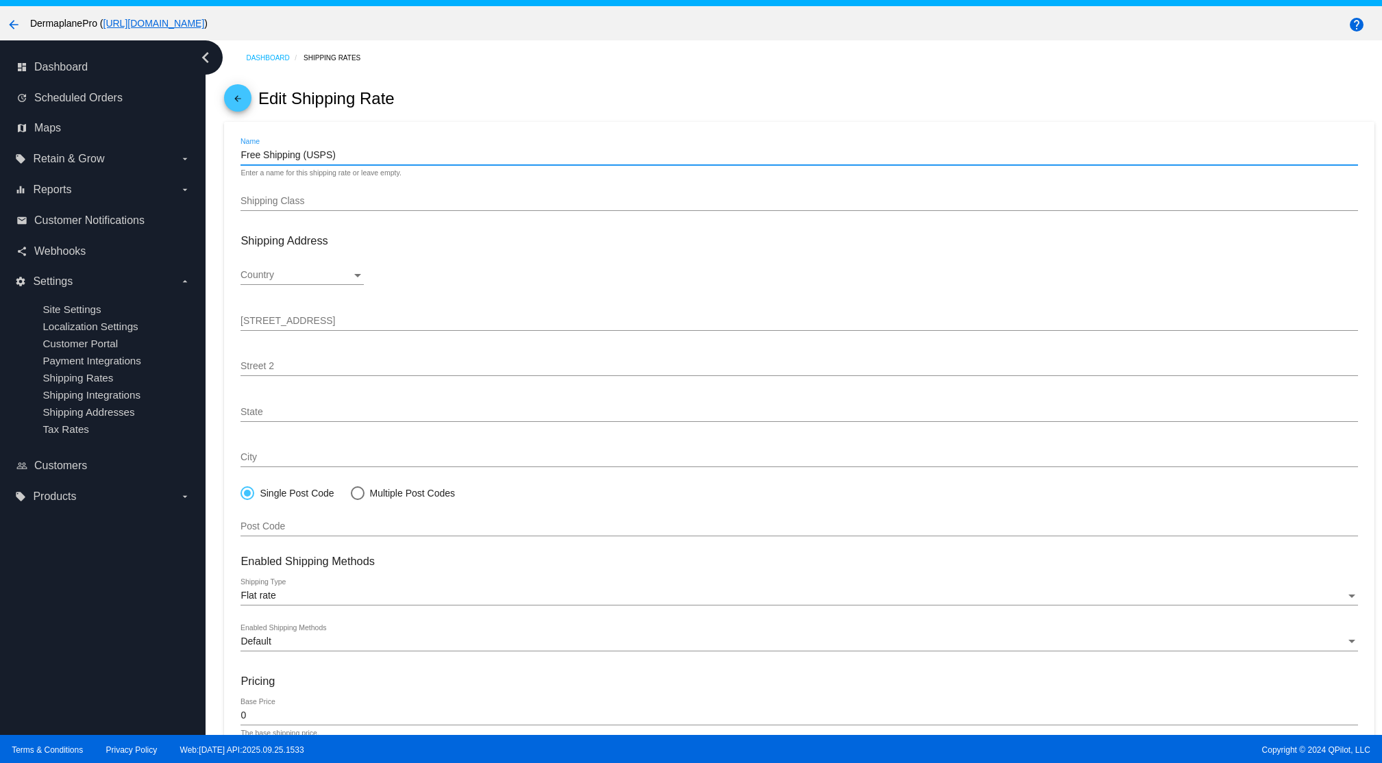
click at [886, 88] on div "arrow_back Edit Shipping Rate" at bounding box center [798, 98] width 1149 height 47
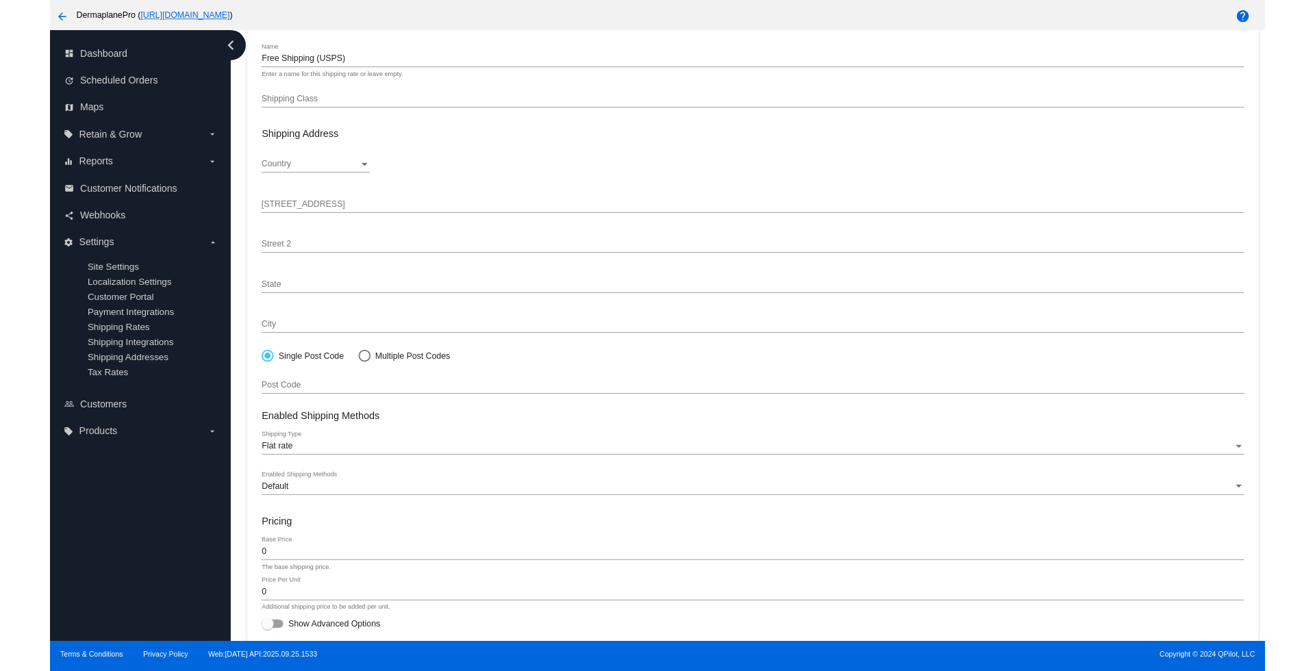
scroll to position [87, 0]
